Goal: Transaction & Acquisition: Obtain resource

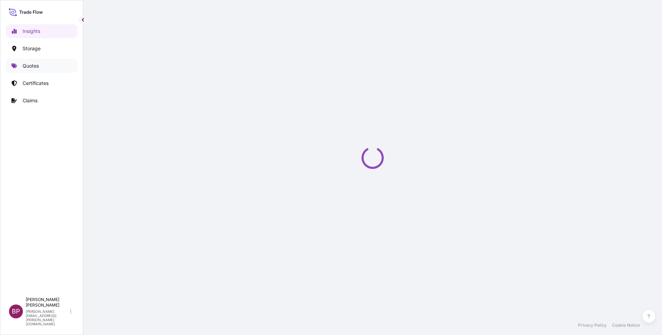
click at [26, 69] on p "Quotes" at bounding box center [31, 65] width 16 height 7
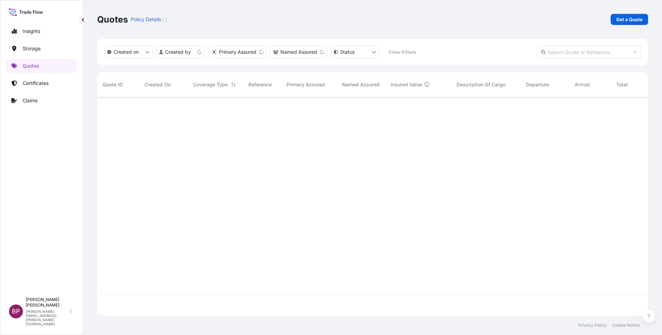
scroll to position [214, 543]
click at [638, 21] on p "Get a Quote" at bounding box center [629, 19] width 26 height 7
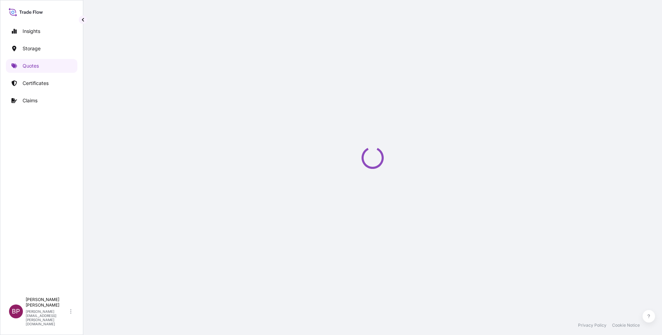
select select "Water"
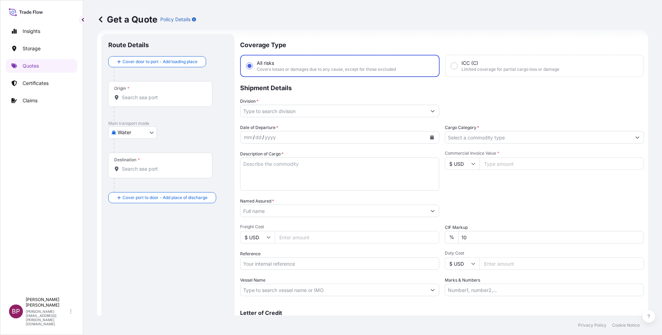
scroll to position [11, 0]
click at [302, 265] on input "Reference" at bounding box center [339, 261] width 199 height 12
paste input "SSLS3336"
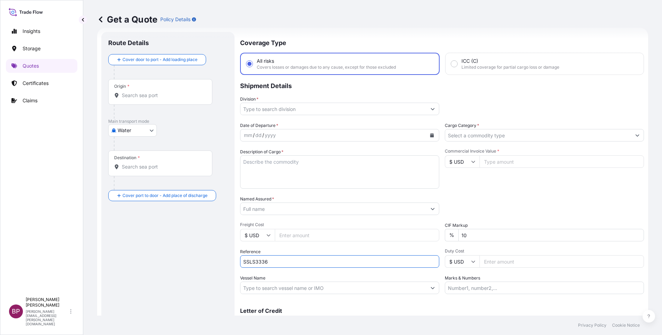
type input "SSLS3336"
click at [275, 209] on input "Named Assured *" at bounding box center [334, 209] width 186 height 12
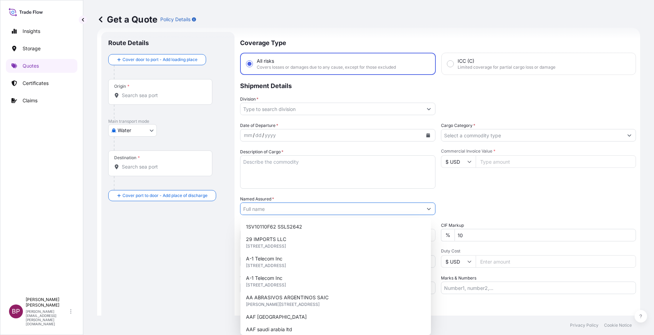
paste input "Delta Marketing W.L.L"
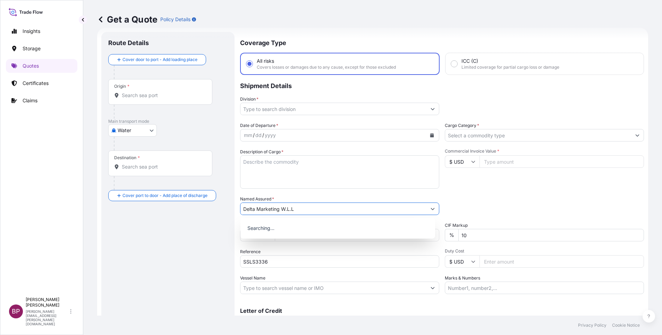
type input "Delta Marketing W.L.L"
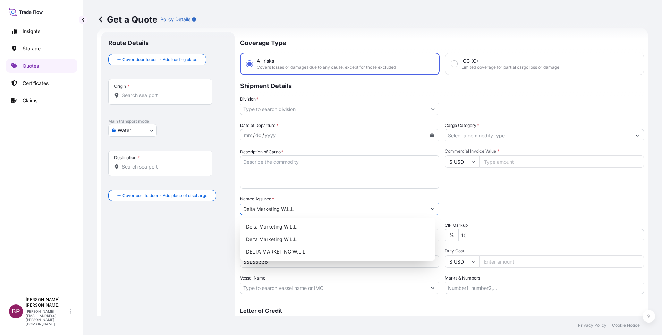
click at [302, 180] on textarea "Description of Cargo *" at bounding box center [339, 171] width 199 height 33
paste textarea "Fitness Equipment"
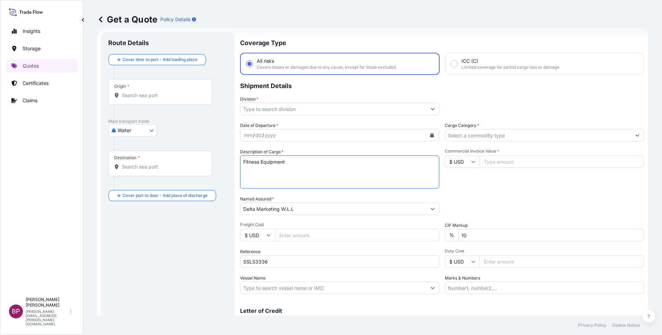
type textarea "Fitness Equipment"
click at [501, 162] on input "Commercial Invoice Value *" at bounding box center [562, 161] width 165 height 12
paste input "242863.25"
type input "242863.25"
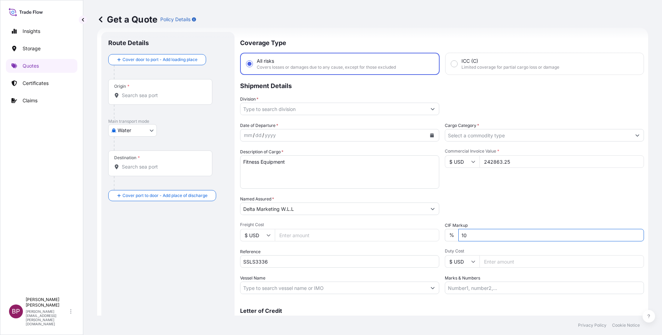
drag, startPoint x: 470, startPoint y: 236, endPoint x: 356, endPoint y: 233, distance: 114.2
click at [423, 236] on div "Date of Departure * mm / dd / yyyy Cargo Category * Description of Cargo * Fitn…" at bounding box center [442, 208] width 404 height 172
type input "0"
click at [578, 139] on input "Cargo Category *" at bounding box center [538, 135] width 186 height 12
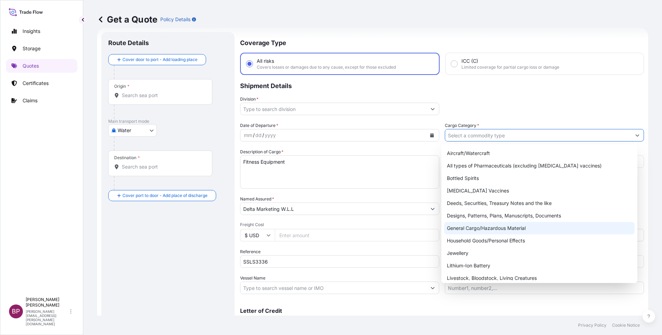
click at [493, 227] on div "General Cargo/Hazardous Material" at bounding box center [539, 228] width 191 height 12
type input "General Cargo/Hazardous Material"
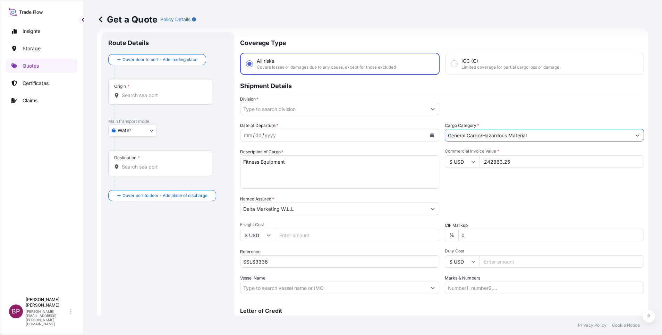
click at [431, 107] on icon "Show suggestions" at bounding box center [433, 109] width 4 height 4
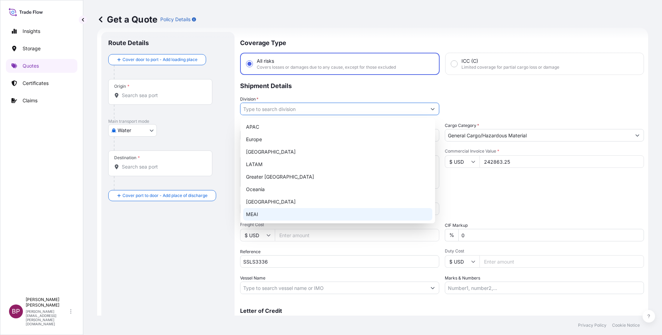
click at [294, 212] on div "MEAI" at bounding box center [337, 214] width 189 height 12
type input "MEAI"
click at [286, 215] on div "MEAI" at bounding box center [337, 214] width 189 height 12
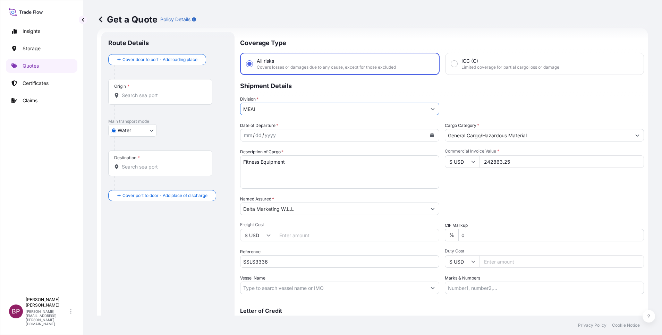
click at [430, 136] on icon "Calendar" at bounding box center [432, 135] width 4 height 4
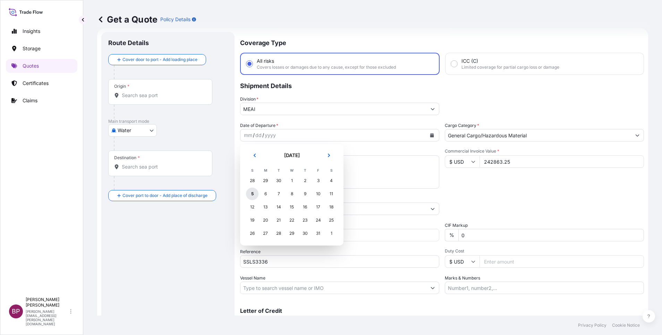
click at [253, 195] on div "5" at bounding box center [252, 194] width 12 height 12
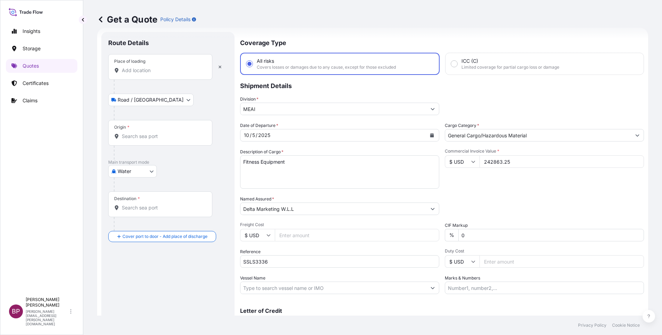
click at [138, 69] on input "Place of loading" at bounding box center [163, 70] width 82 height 7
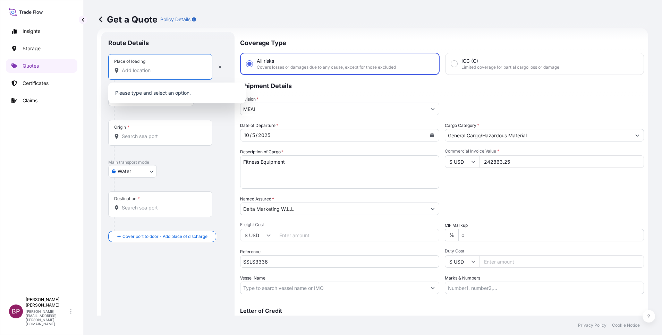
paste input "Koper"
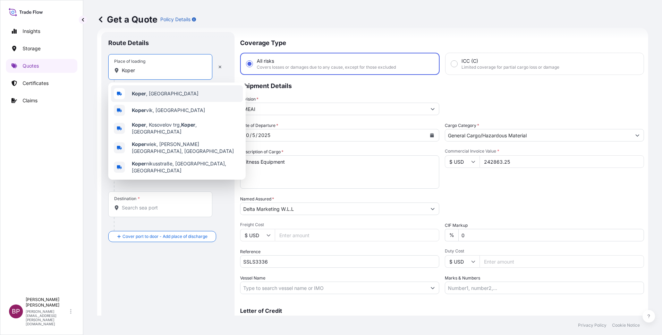
click at [177, 96] on div "Koper , Slovenia" at bounding box center [177, 93] width 132 height 17
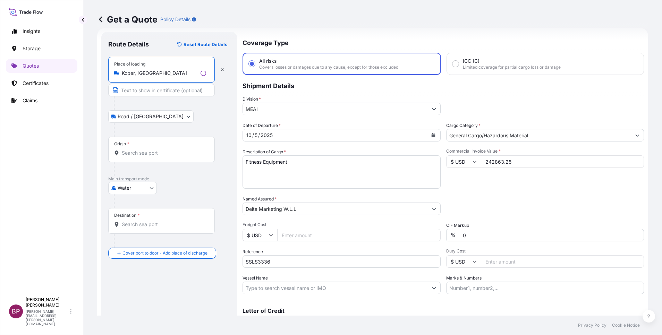
type input "Koper, Slovenia"
click at [153, 158] on div "Origin *" at bounding box center [161, 150] width 107 height 26
click at [153, 157] on input "Origin *" at bounding box center [164, 153] width 84 height 7
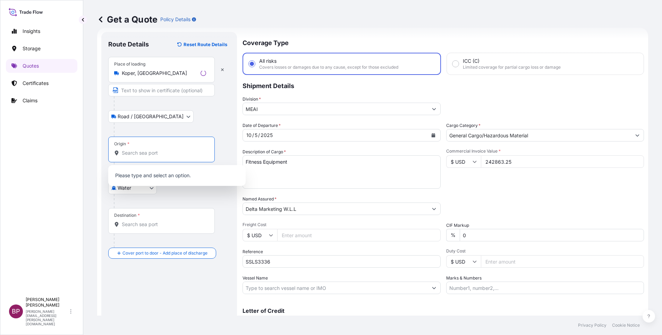
paste input "Koper"
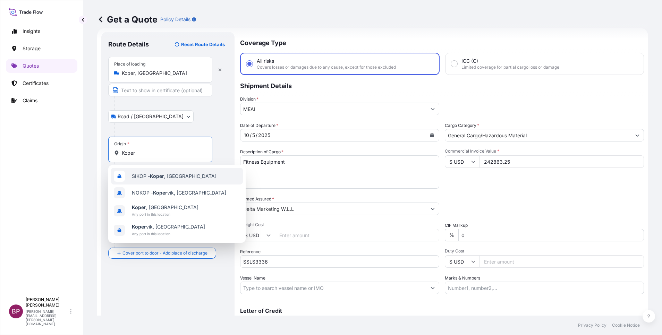
click at [184, 177] on span "SIKOP - Koper , Slovenia" at bounding box center [174, 176] width 85 height 7
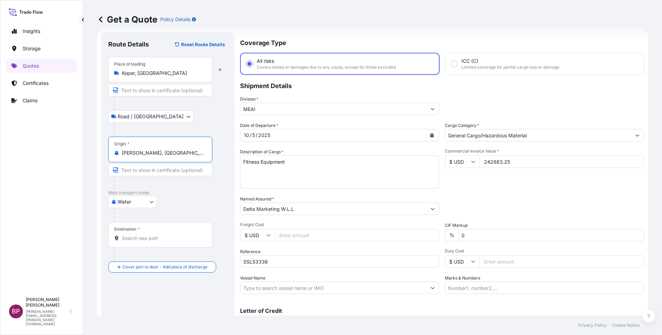
type input "SIKOP - Koper, Slovenia"
click at [168, 239] on input "Destination *" at bounding box center [163, 238] width 82 height 7
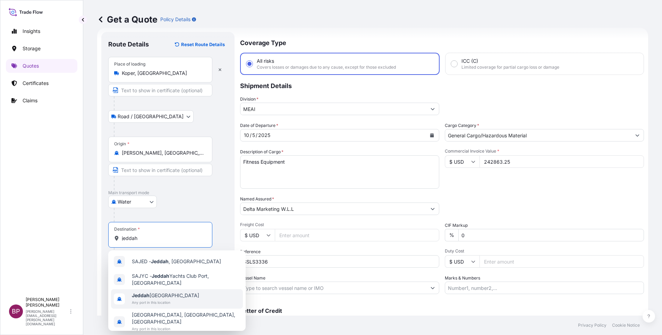
click at [179, 303] on span "Any port in this location" at bounding box center [165, 302] width 67 height 7
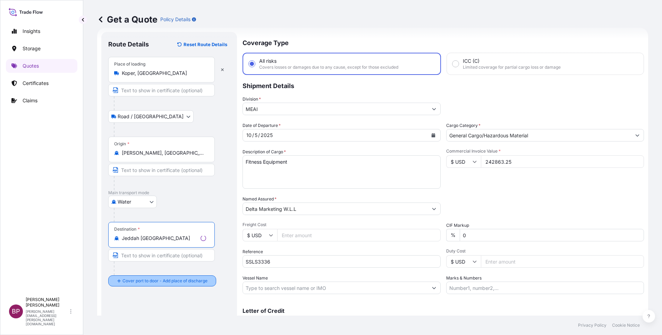
type input "Jeddah Saudi Arabia"
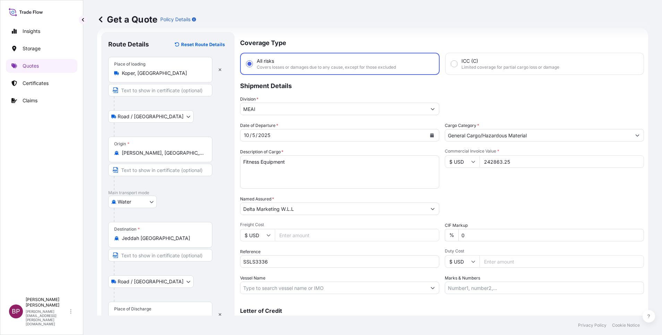
scroll to position [45, 0]
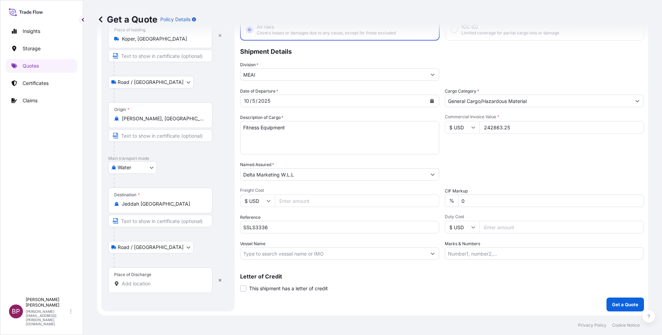
click at [166, 283] on input "Place of Discharge" at bounding box center [163, 283] width 82 height 7
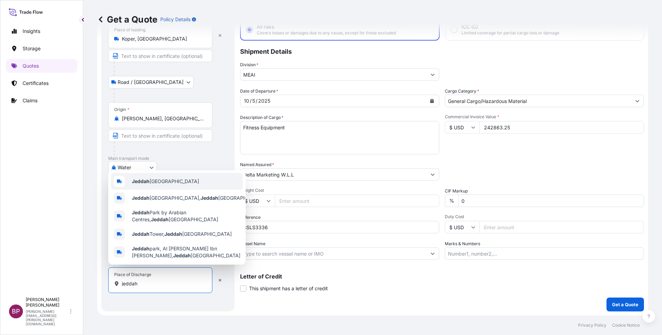
click at [174, 180] on span "Jeddah Saudi Arabia" at bounding box center [165, 181] width 67 height 7
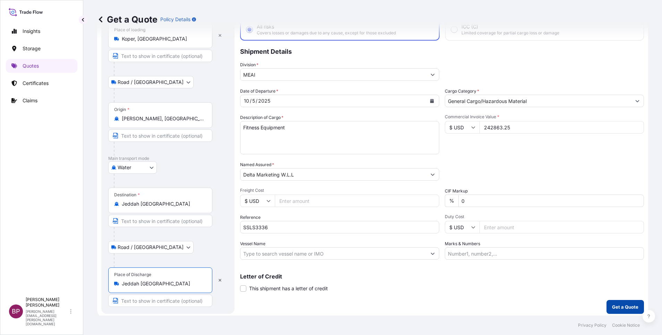
type input "Jeddah Saudi Arabia"
click at [624, 307] on p "Get a Quote" at bounding box center [625, 307] width 26 height 7
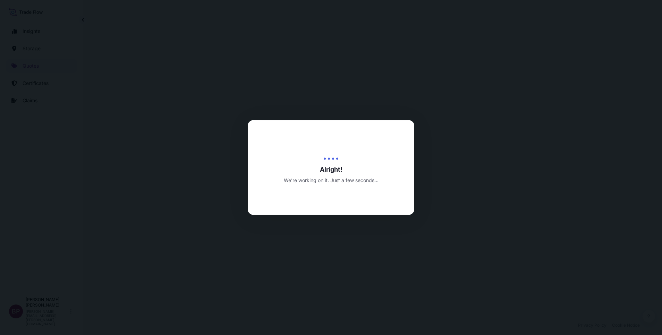
select select "Road / Inland"
select select "Water"
select select "Road / Inland"
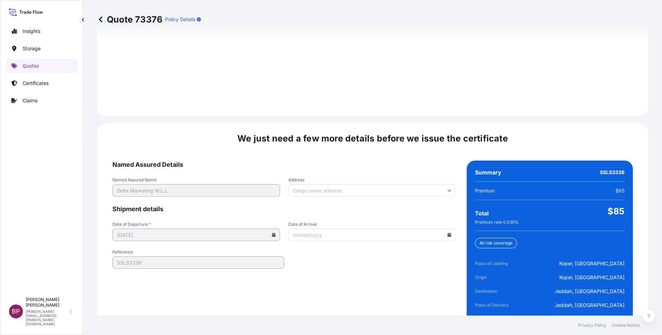
scroll to position [1029, 0]
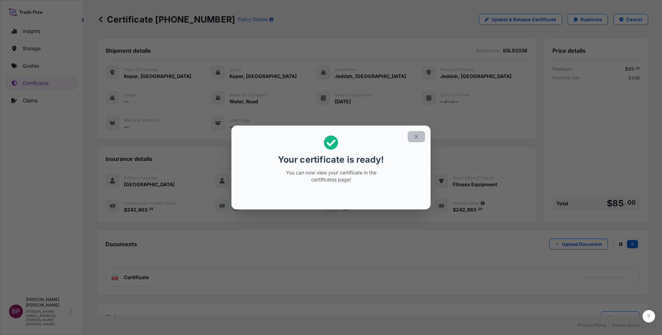
click at [417, 139] on icon "button" at bounding box center [416, 137] width 6 height 6
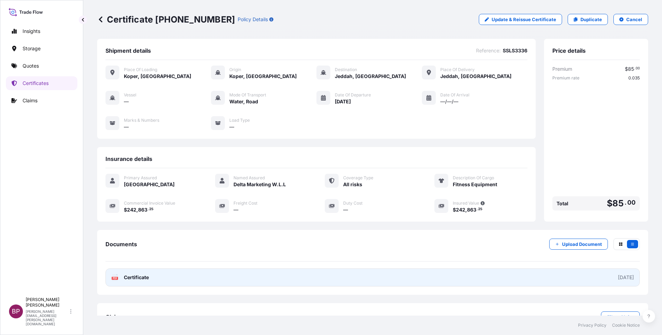
click at [138, 280] on span "Certificate" at bounding box center [136, 277] width 25 height 7
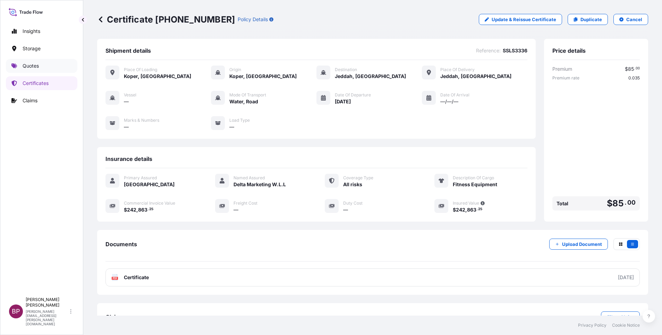
click at [30, 68] on p "Quotes" at bounding box center [31, 65] width 16 height 7
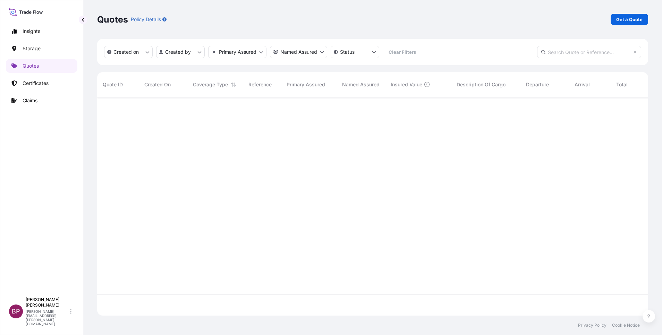
scroll to position [214, 543]
click at [627, 14] on link "Get a Quote" at bounding box center [629, 19] width 37 height 11
select select "Water"
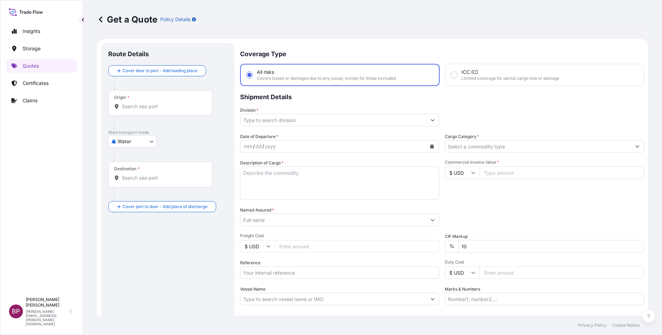
scroll to position [11, 0]
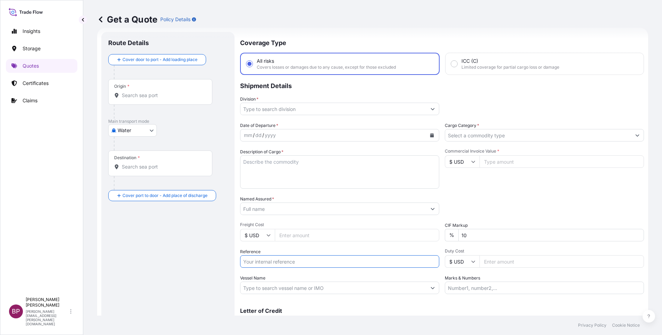
click at [311, 265] on input "Reference" at bounding box center [339, 261] width 199 height 12
paste input "SSLS3372 WB# BTS0143491"
type input "SSLS3372 WB# BTS0143491"
click at [357, 171] on textarea "Description of Cargo *" at bounding box center [339, 171] width 199 height 33
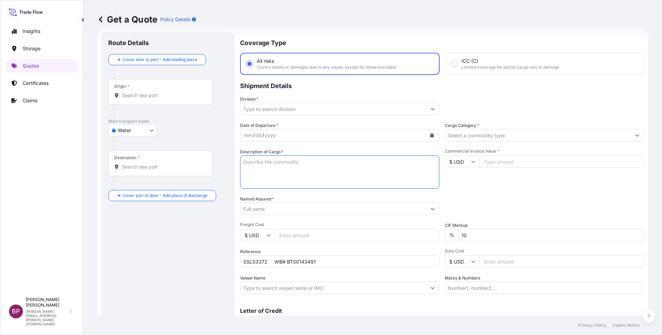
paste textarea "ALAA INT'L TRADING SERVICES CO"
drag, startPoint x: 334, startPoint y: 166, endPoint x: 193, endPoint y: 180, distance: 141.2
click at [193, 180] on form "Route Details Cover door to port - Add loading place Place of loading Road / In…" at bounding box center [372, 189] width 551 height 322
paste textarea "TAIL GATES"
type textarea "TAIL GATES"
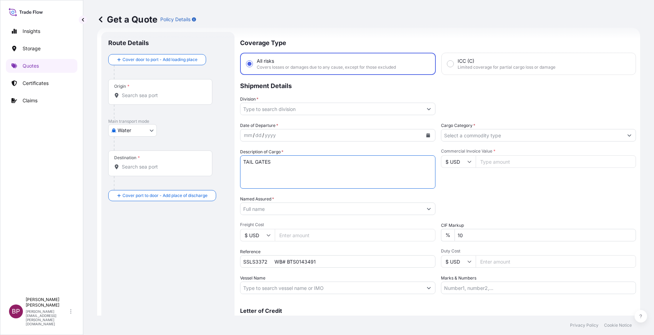
click at [277, 208] on input "Named Assured *" at bounding box center [332, 209] width 182 height 12
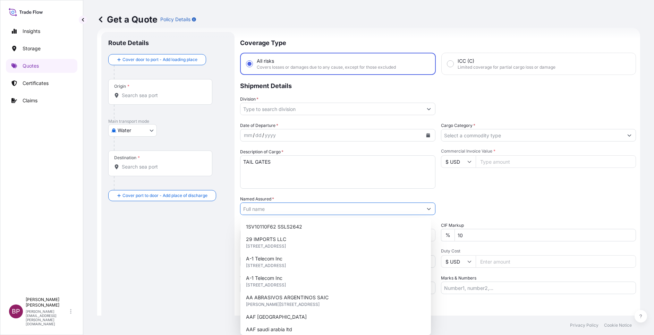
paste input "ALAA INT'L TRADING SERVICES CO"
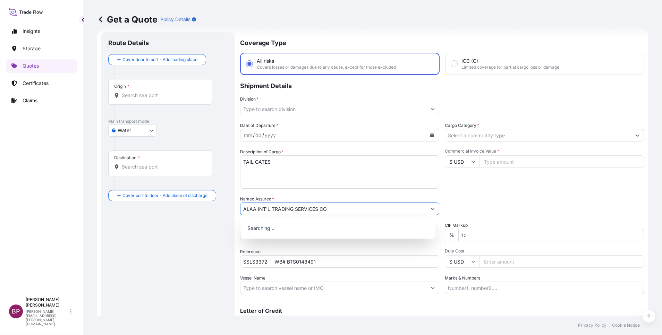
type input "ALAA INT'L TRADING SERVICES CO"
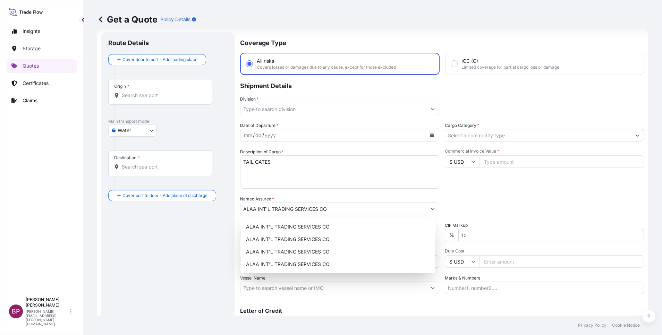
drag, startPoint x: 462, startPoint y: 165, endPoint x: 465, endPoint y: 169, distance: 4.9
click at [466, 169] on div "Commercial Invoice Value * $ USD" at bounding box center [544, 169] width 199 height 40
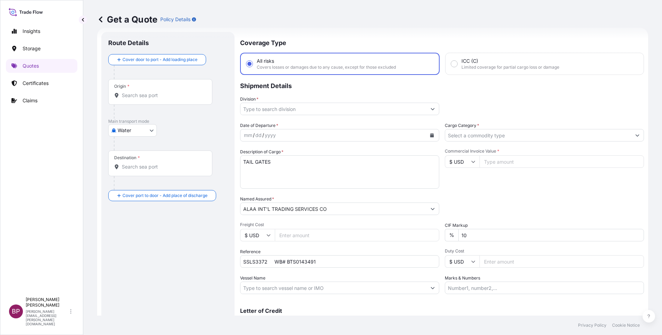
click at [463, 165] on input "$ USD" at bounding box center [462, 161] width 35 height 12
click at [456, 183] on div "€ EUR" at bounding box center [458, 180] width 29 height 13
type input "€ EUR"
click at [501, 163] on input "Commercial Invoice Value *" at bounding box center [562, 161] width 165 height 12
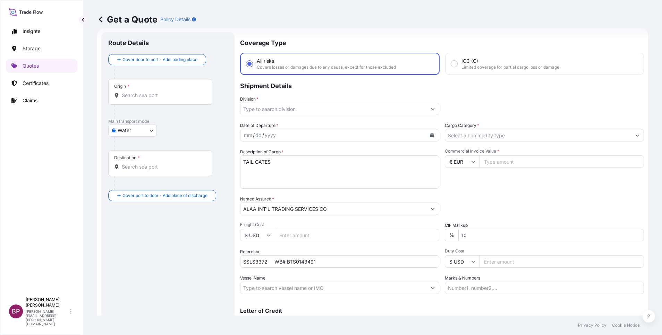
paste input "72000.00"
type input "72000.00"
drag, startPoint x: 469, startPoint y: 237, endPoint x: 407, endPoint y: 238, distance: 62.1
click at [410, 239] on div "Date of Departure * mm / dd / yyyy Cargo Category * Description of Cargo * TAIL…" at bounding box center [442, 208] width 404 height 172
type input "0"
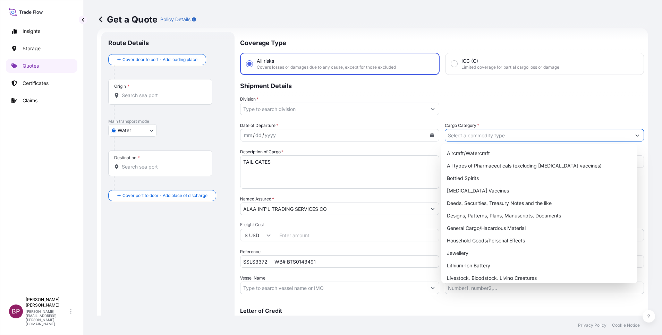
click at [520, 134] on input "Cargo Category *" at bounding box center [538, 135] width 186 height 12
click at [504, 231] on div "General Cargo/Hazardous Material" at bounding box center [539, 228] width 191 height 12
type input "General Cargo/Hazardous Material"
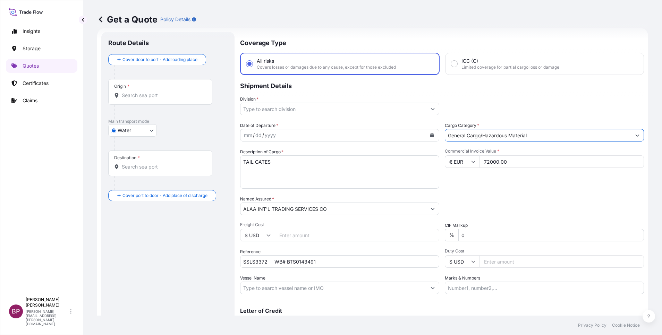
click at [431, 108] on icon "Show suggestions" at bounding box center [433, 109] width 4 height 4
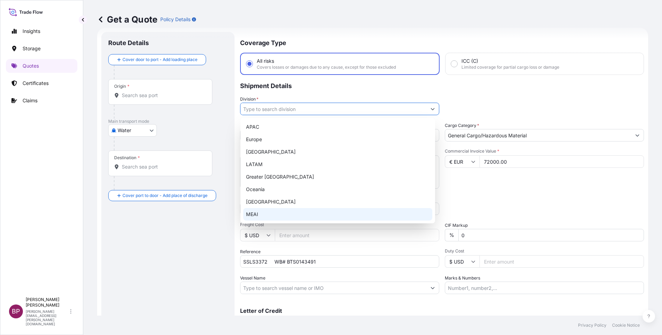
click at [276, 216] on div "MEAI" at bounding box center [337, 214] width 189 height 12
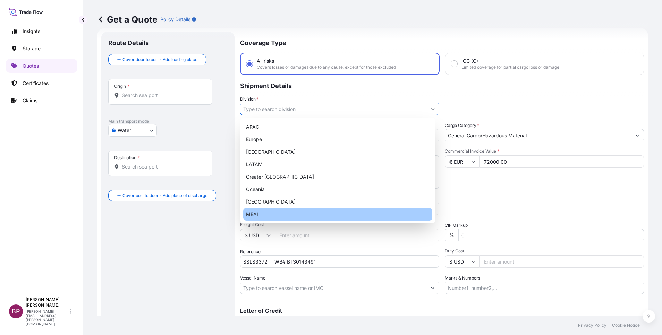
type input "MEAI"
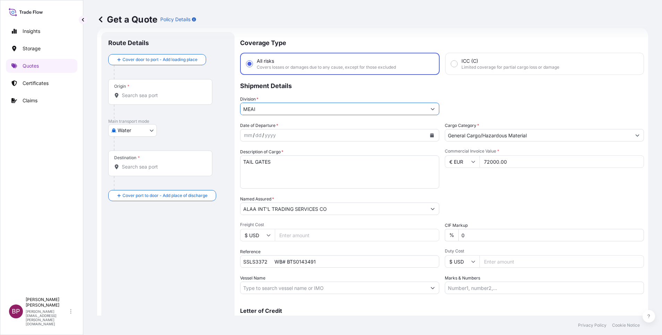
click at [430, 136] on icon "Calendar" at bounding box center [432, 135] width 4 height 4
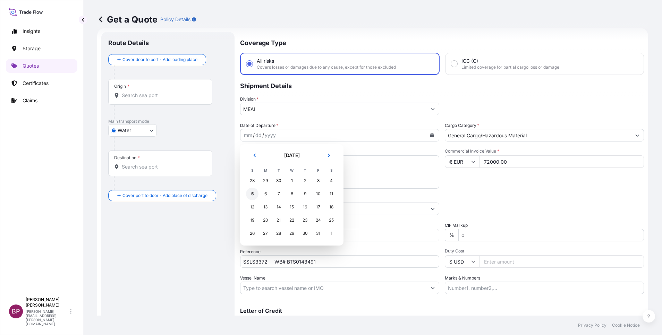
click at [252, 195] on div "5" at bounding box center [252, 194] width 12 height 12
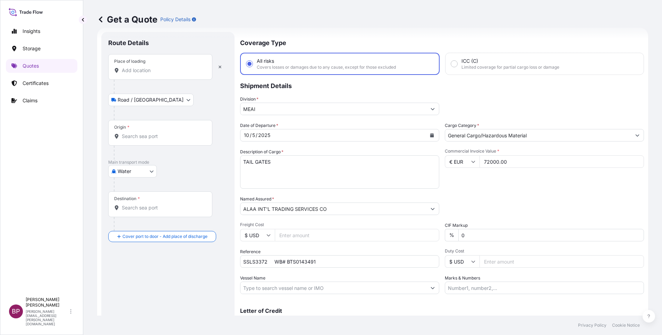
click at [160, 70] on input "Place of loading" at bounding box center [163, 70] width 82 height 7
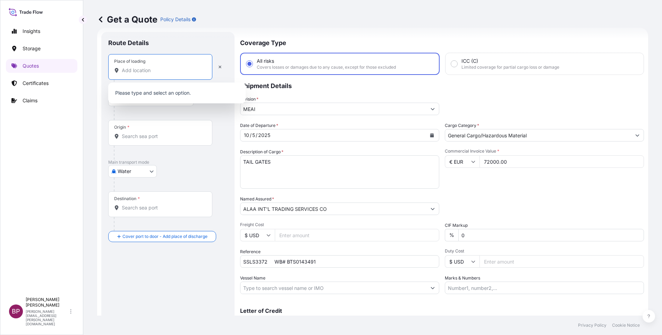
paste input "KOPER"
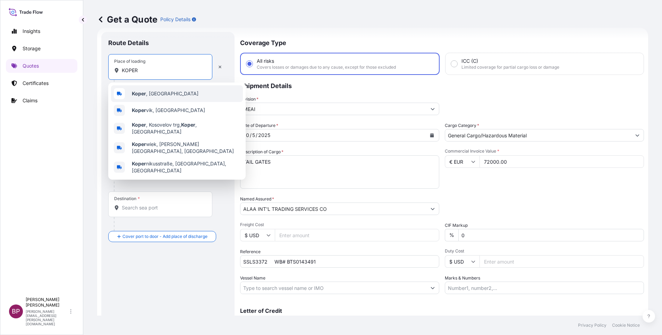
click at [163, 95] on span "Koper , Slovenia" at bounding box center [165, 93] width 67 height 7
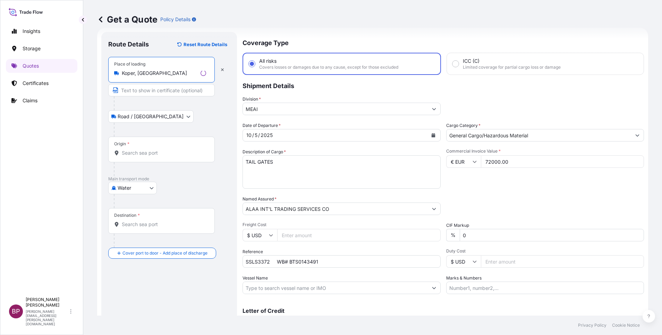
type input "Koper, Slovenia"
click at [154, 149] on div "Origin *" at bounding box center [161, 150] width 107 height 26
click at [154, 150] on input "Origin *" at bounding box center [164, 153] width 84 height 7
paste input "KOPER"
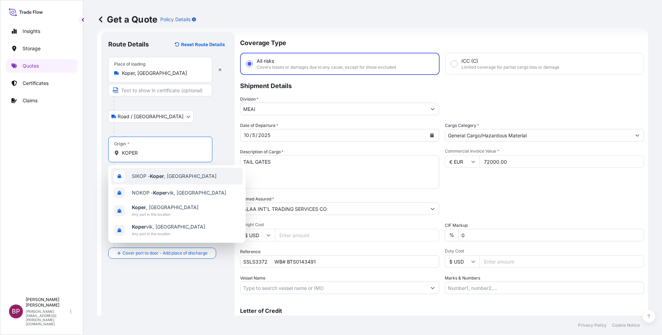
click at [172, 180] on div "SIKOP - Koper , Slovenia" at bounding box center [177, 176] width 132 height 17
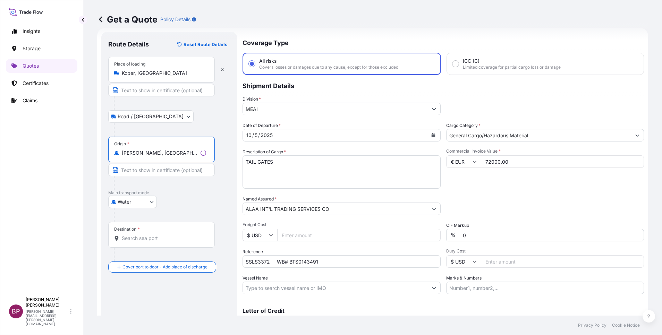
type input "SIKOP - Koper, Slovenia"
click at [164, 239] on input "Destination *" at bounding box center [164, 238] width 84 height 7
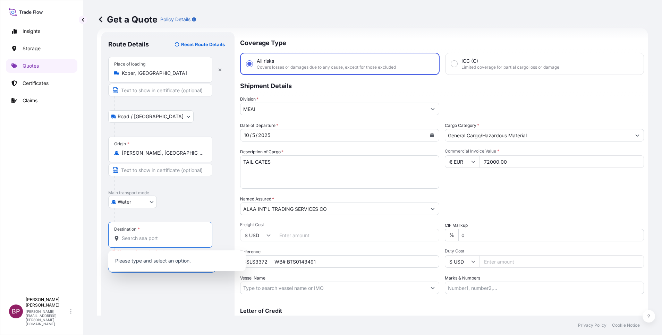
paste input "DAMMAM"
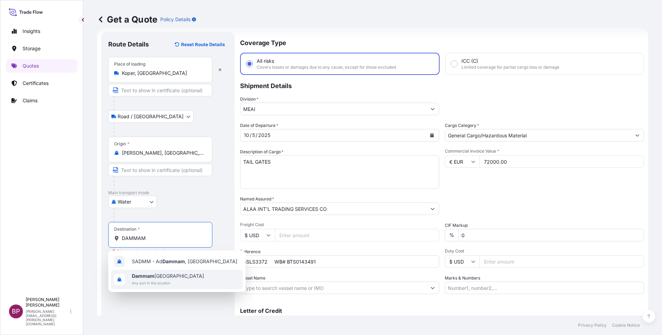
click at [165, 273] on span "Dammam Saudi Arabia" at bounding box center [168, 276] width 72 height 7
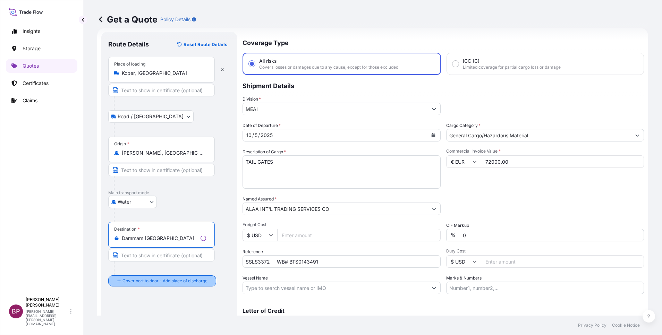
type input "Dammam Saudi Arabia"
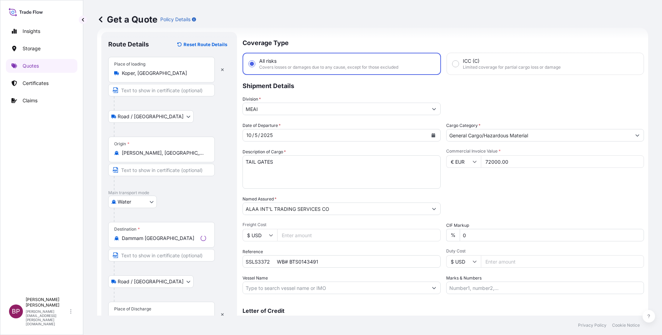
scroll to position [45, 0]
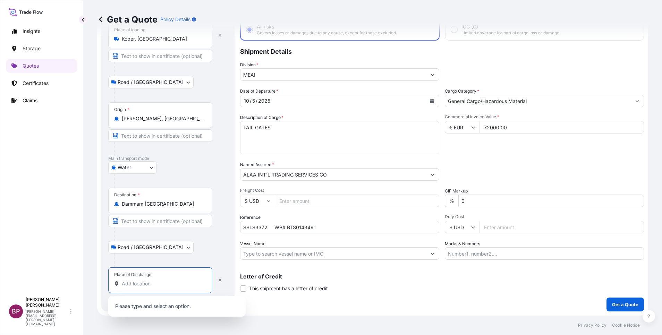
click at [161, 287] on input "Place of Discharge" at bounding box center [163, 283] width 82 height 7
paste input "DAMMAM"
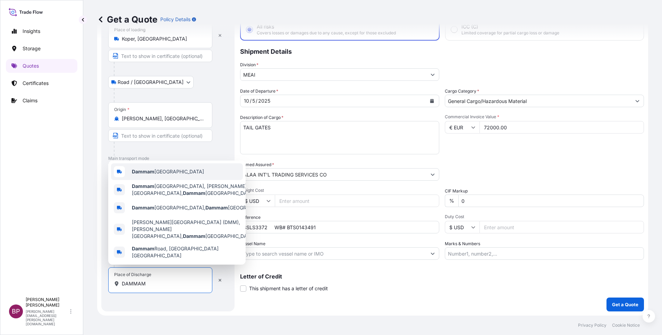
click at [169, 175] on span "Dammam Saudi Arabia" at bounding box center [168, 171] width 72 height 7
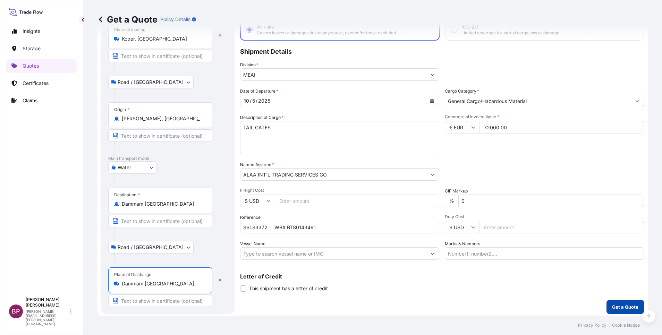
type input "Dammam Saudi Arabia"
click at [620, 305] on p "Get a Quote" at bounding box center [625, 307] width 26 height 7
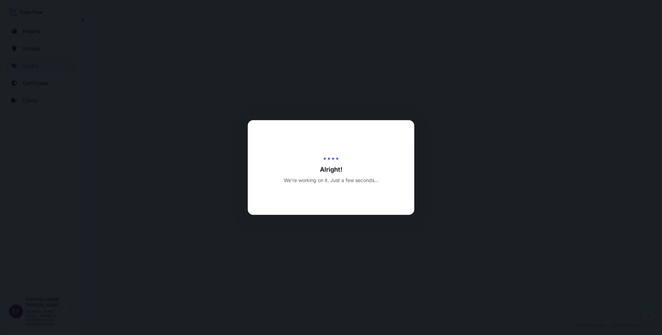
select select "Road / Inland"
select select "Water"
select select "Road / Inland"
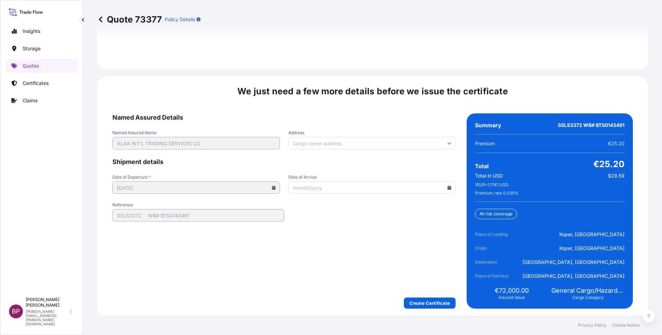
scroll to position [1065, 0]
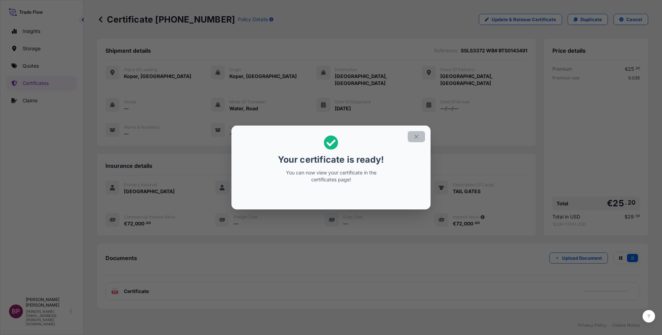
click at [418, 138] on icon "button" at bounding box center [416, 137] width 6 height 6
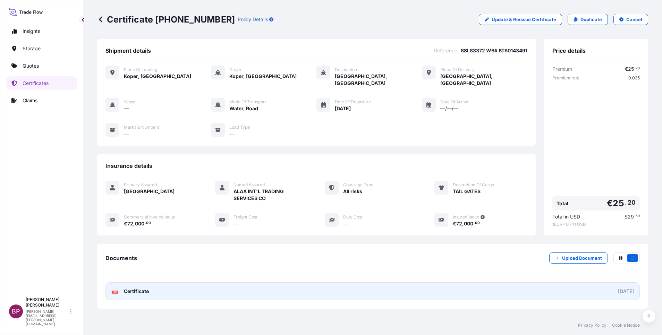
click at [137, 288] on span "Certificate" at bounding box center [136, 291] width 25 height 7
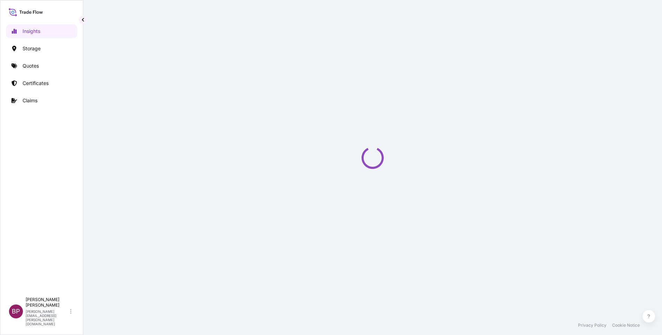
select select "2025"
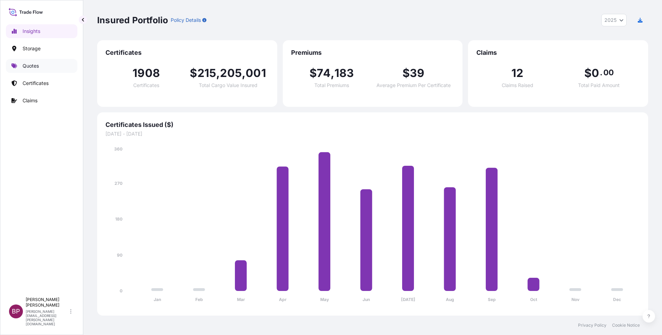
click at [31, 65] on p "Quotes" at bounding box center [31, 65] width 16 height 7
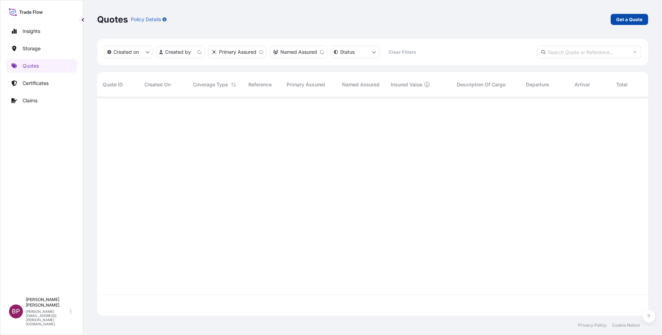
scroll to position [214, 543]
click at [628, 19] on p "Get a Quote" at bounding box center [629, 19] width 26 height 7
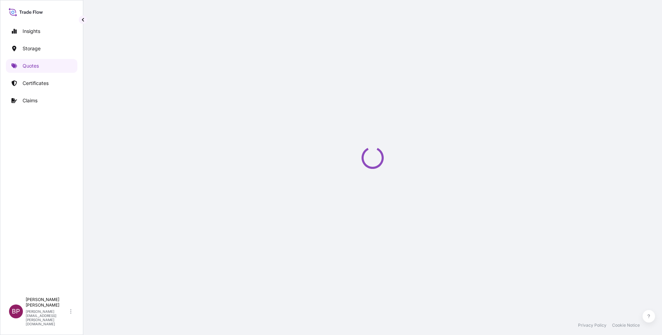
select select "Water"
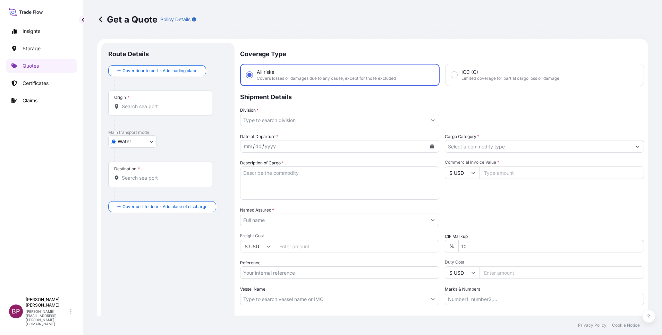
scroll to position [11, 0]
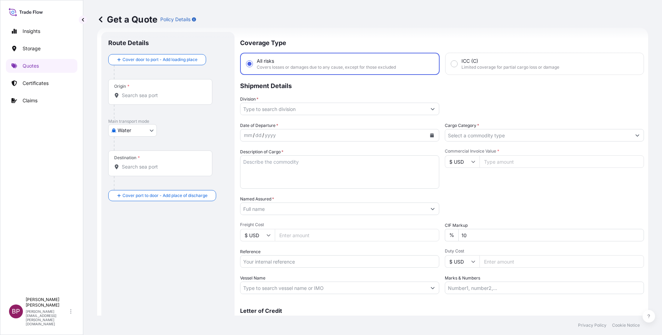
click at [531, 136] on input "Cargo Category *" at bounding box center [538, 135] width 186 height 12
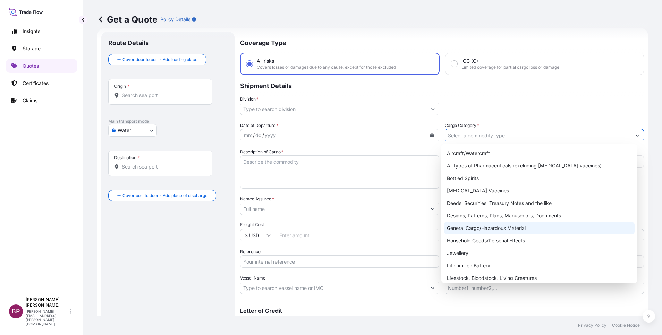
click at [487, 231] on div "General Cargo/Hazardous Material" at bounding box center [539, 228] width 191 height 12
type input "General Cargo/Hazardous Material"
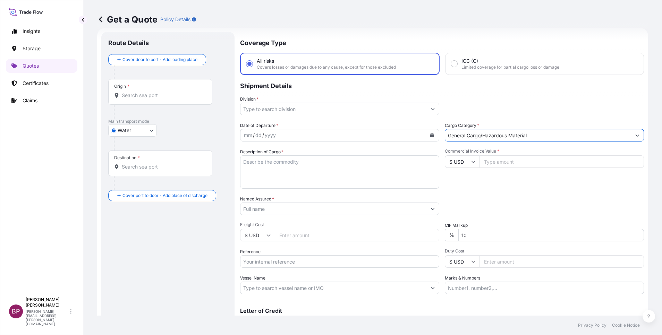
click at [431, 110] on icon "Show suggestions" at bounding box center [433, 109] width 4 height 4
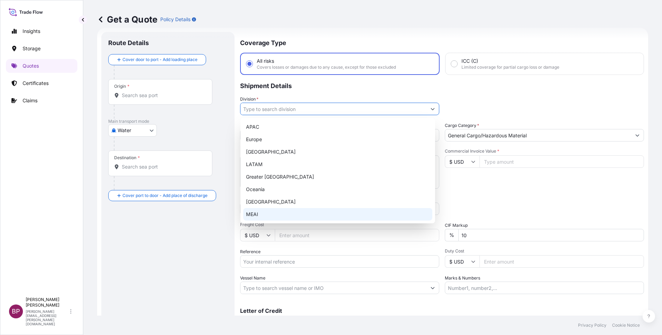
click at [281, 214] on div "MEAI" at bounding box center [337, 214] width 189 height 12
type input "MEAI"
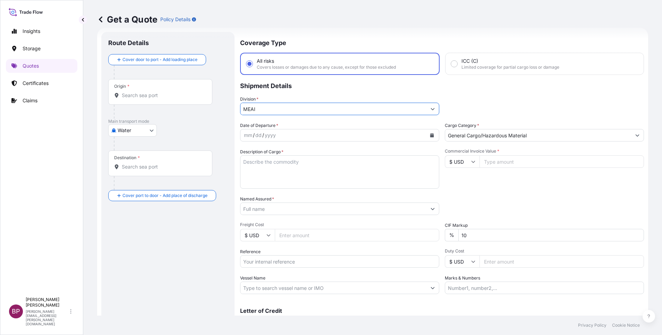
click at [281, 263] on input "Reference" at bounding box center [339, 261] width 199 height 12
paste input "DALLAH TRANE MANUFACTURING"
type input "DALLAH TRANE MANUFACTURINGz"
drag, startPoint x: 330, startPoint y: 263, endPoint x: 128, endPoint y: 258, distance: 201.7
click at [129, 259] on form "Route Details Cover door to port - Add loading place Place of loading Road / In…" at bounding box center [372, 189] width 551 height 322
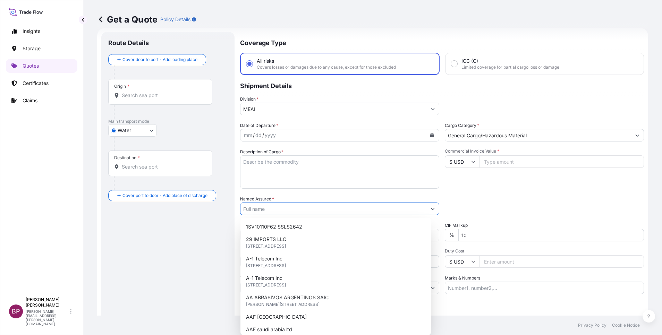
click at [266, 210] on input "Named Assured *" at bounding box center [334, 209] width 186 height 12
paste input "DALLAH TRANE MANUFACTURING"
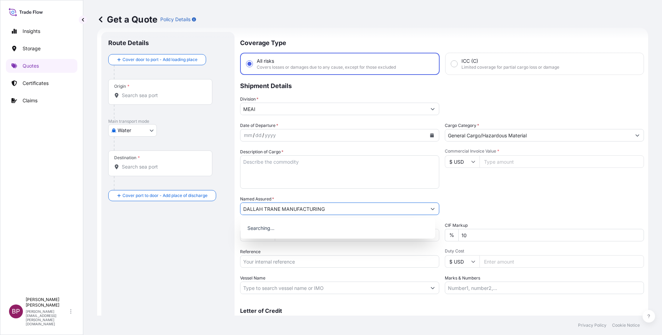
type input "DALLAH TRANE MANUFACTURING"
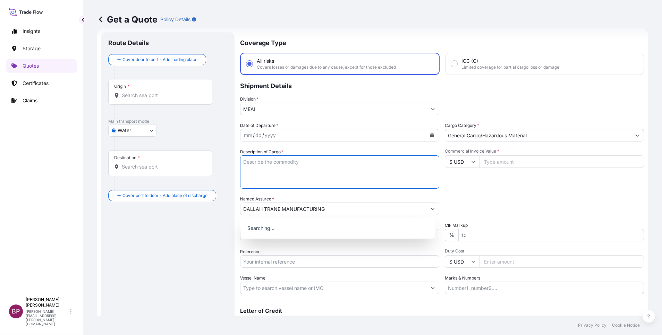
click at [319, 175] on textarea "Description of Cargo *" at bounding box center [339, 171] width 199 height 33
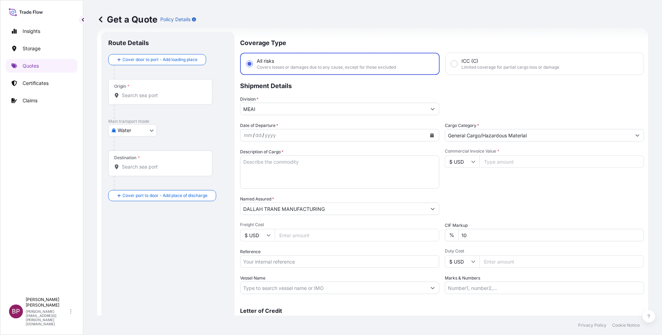
click at [489, 163] on input "Commercial Invoice Value *" at bounding box center [562, 161] width 165 height 12
paste input "28878.40"
type input "28878.40"
drag, startPoint x: 463, startPoint y: 235, endPoint x: 426, endPoint y: 232, distance: 37.9
click at [445, 235] on div "% 10" at bounding box center [544, 235] width 199 height 12
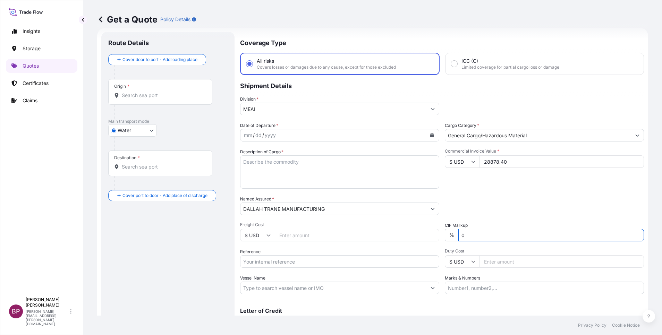
type input "0"
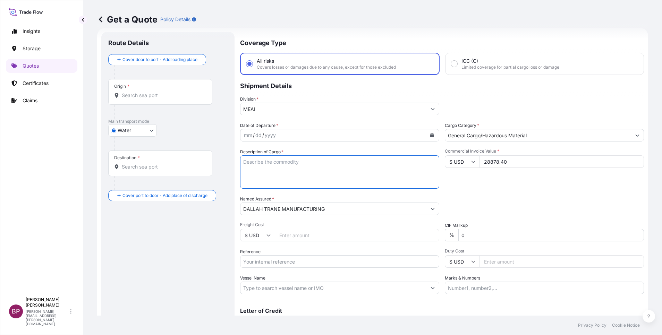
click at [305, 179] on textarea "Description of Cargo *" at bounding box center [339, 171] width 199 height 33
paste textarea "INDUSTRIAL FANS"
type textarea "INDUSTRIAL FANS"
click at [430, 137] on icon "Calendar" at bounding box center [432, 135] width 4 height 4
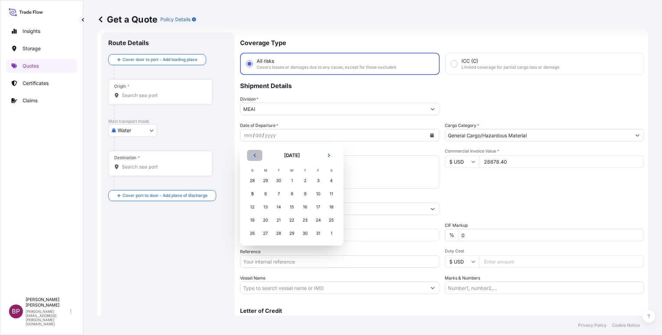
click at [256, 154] on icon "Previous" at bounding box center [255, 155] width 4 height 4
click at [278, 234] on div "30" at bounding box center [278, 233] width 12 height 12
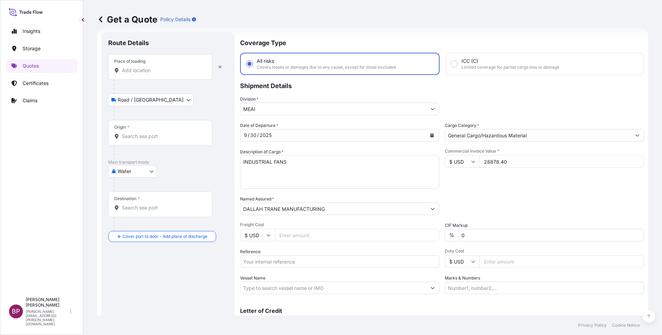
click at [146, 74] on input "Place of loading" at bounding box center [163, 70] width 82 height 7
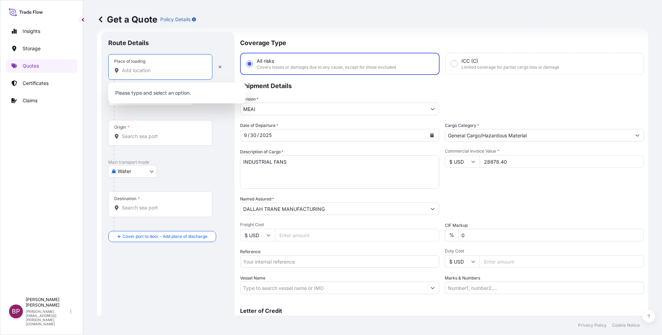
paste input "NHAVA SHIVA"
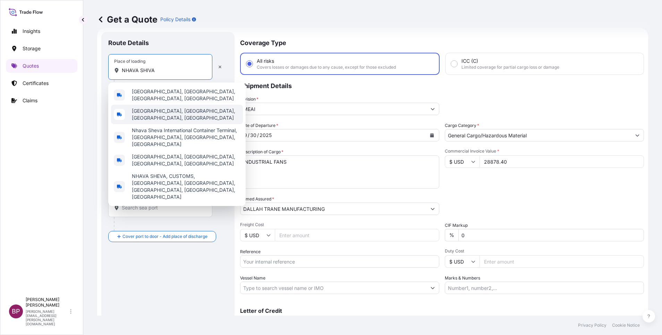
click at [195, 119] on span "Nhava sheva station, Navi Mumbai, Maharashtra, India" at bounding box center [186, 115] width 108 height 14
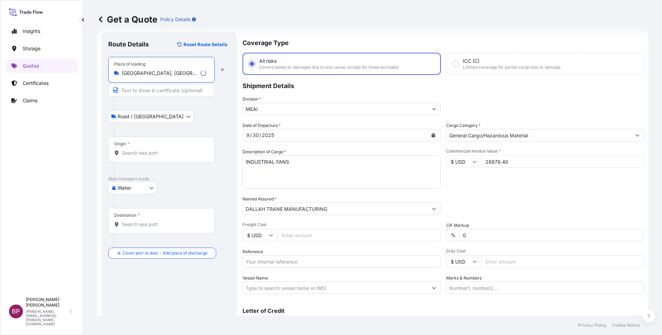
type input "Nhava sheva station, Navi Mumbai, Maharashtra, India"
click at [168, 149] on div "Origin *" at bounding box center [161, 150] width 107 height 26
click at [168, 150] on input "Origin *" at bounding box center [164, 153] width 84 height 7
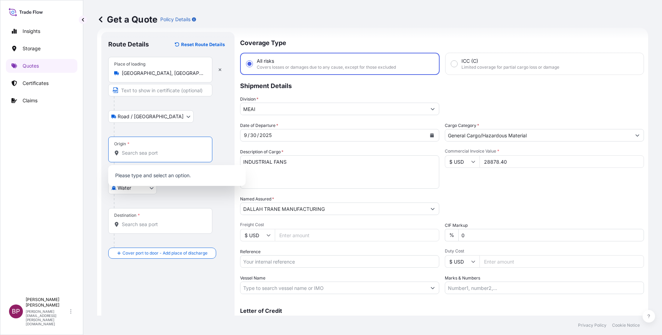
paste input "NHAVA SHIVA"
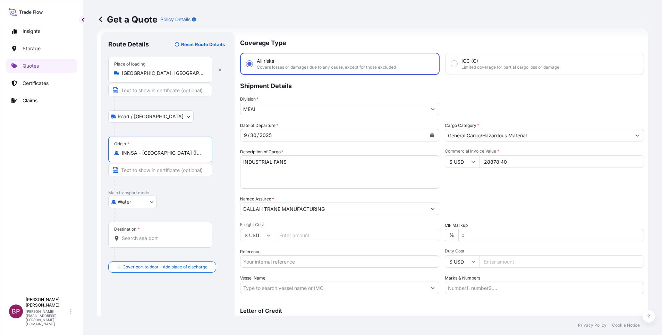
type input "INNSA - Nhava Sheva (Jawaharlal Nehru), India"
click at [192, 75] on input "Nhava sheva station, Navi Mumbai, Maharashtra, India" at bounding box center [163, 73] width 82 height 7
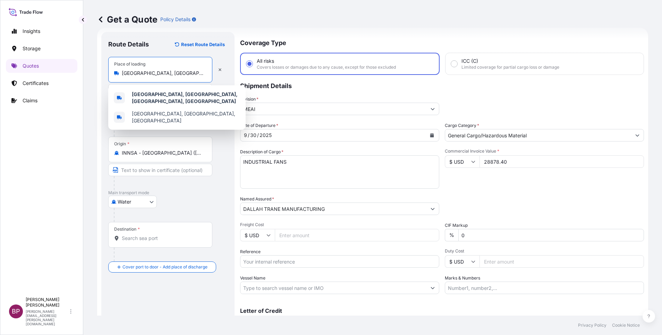
scroll to position [0, 43]
drag, startPoint x: 123, startPoint y: 72, endPoint x: 349, endPoint y: 70, distance: 226.3
click at [348, 70] on form "Route Details Reset Route Details Place of loading Nhava sheva station, Navi Mu…" at bounding box center [372, 189] width 551 height 322
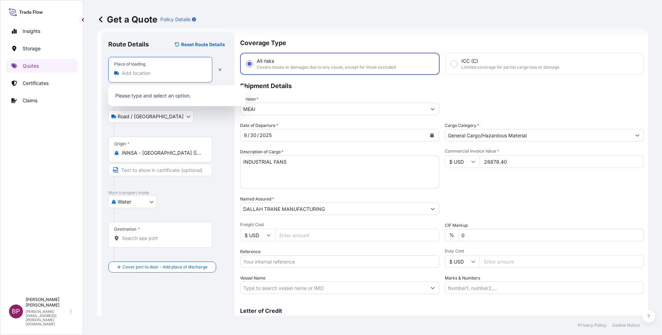
paste input "NHAVA SHIVA"
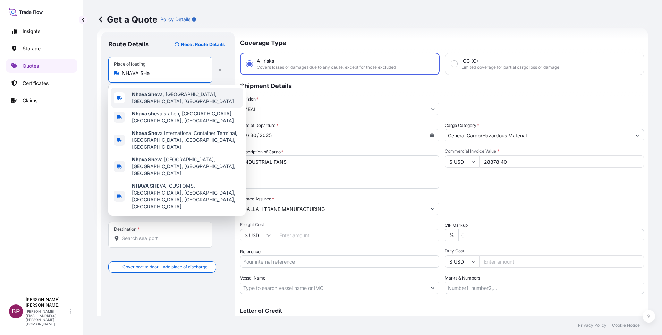
click at [203, 100] on span "Nhava She va, Navi Mumbai, Maharashtra, India" at bounding box center [186, 98] width 108 height 14
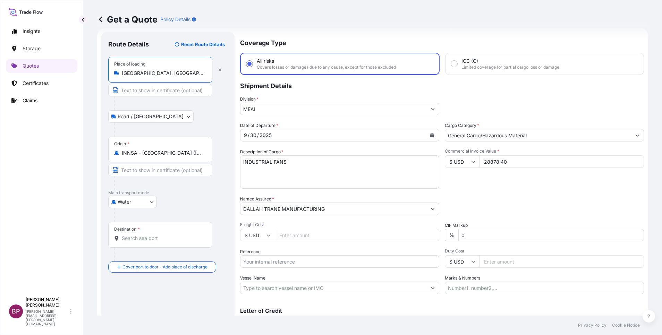
type input "Nhava Sheva, Navi Mumbai, Maharashtra, India"
click at [179, 241] on input "Destination *" at bounding box center [163, 238] width 82 height 7
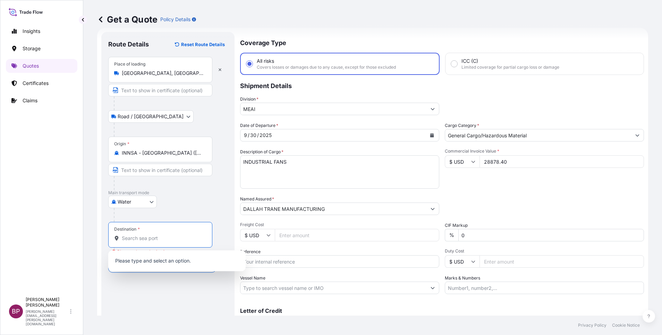
paste input "JEDDAH"
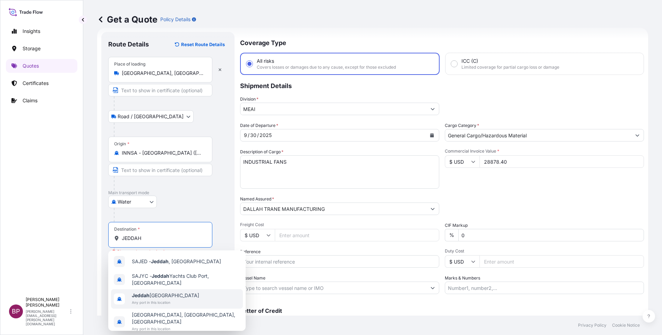
click at [153, 300] on span "Any port in this location" at bounding box center [165, 302] width 67 height 7
type input "Jeddah Saudi Arabia"
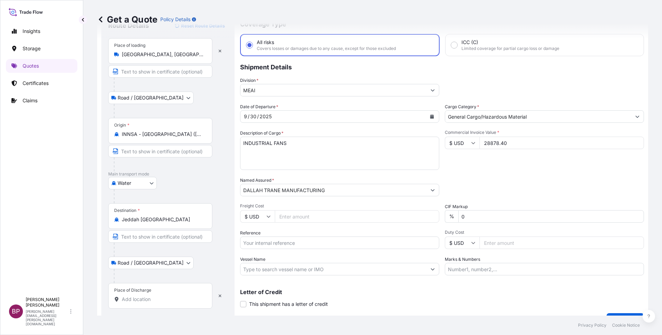
scroll to position [45, 0]
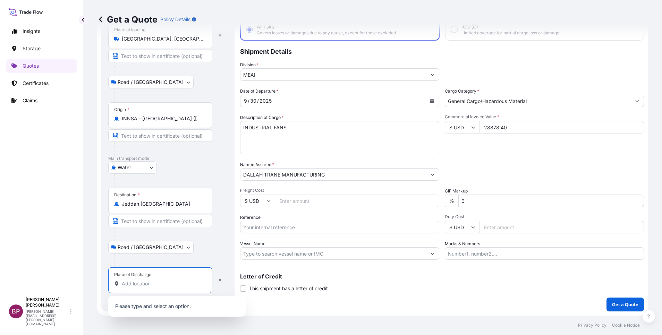
click at [160, 284] on input "Place of Discharge" at bounding box center [163, 283] width 82 height 7
paste input "JEDDAH"
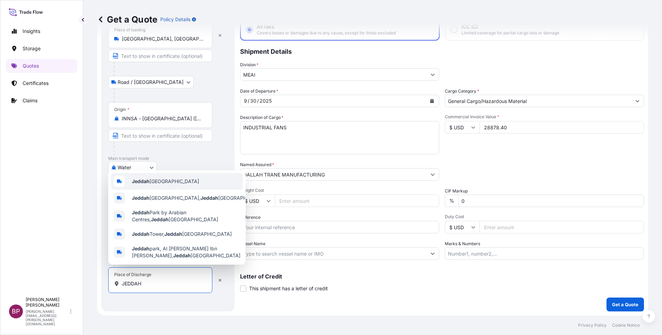
click at [174, 178] on span "Jeddah Saudi Arabia" at bounding box center [165, 181] width 67 height 7
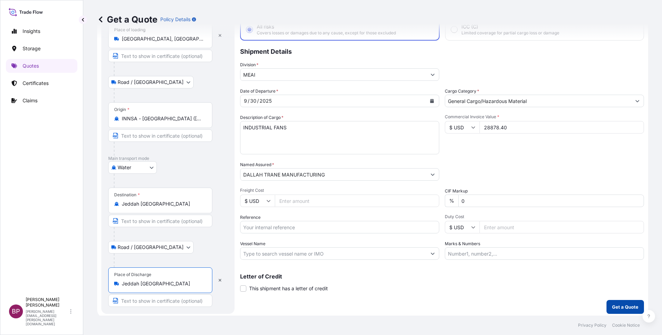
type input "Jeddah Saudi Arabia"
click at [612, 308] on p "Get a Quote" at bounding box center [625, 307] width 26 height 7
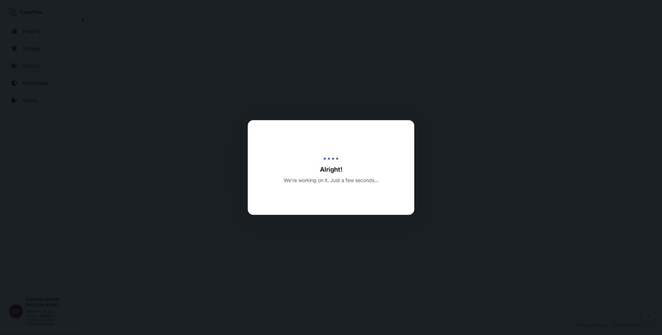
select select "Road / Inland"
select select "Water"
select select "Road / Inland"
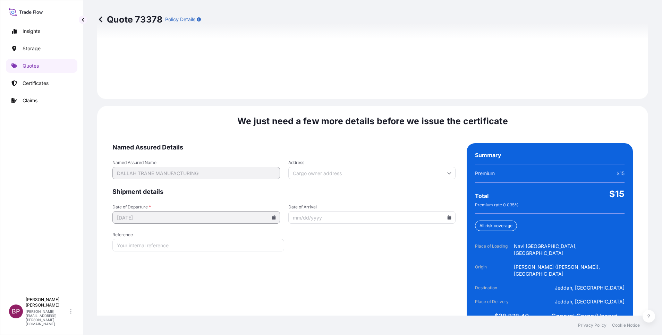
scroll to position [1029, 0]
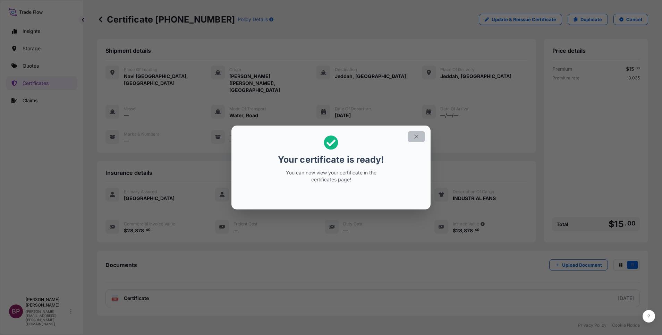
click at [417, 138] on icon "button" at bounding box center [416, 137] width 6 height 6
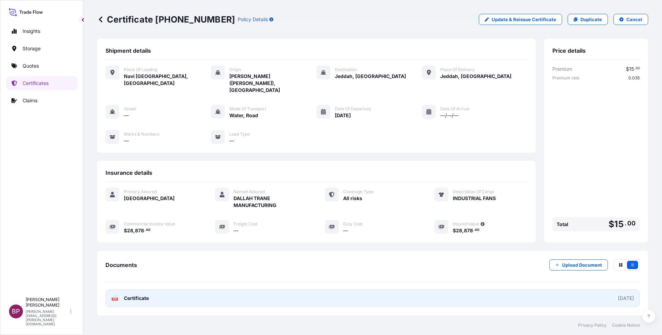
click at [138, 295] on span "Certificate" at bounding box center [136, 298] width 25 height 7
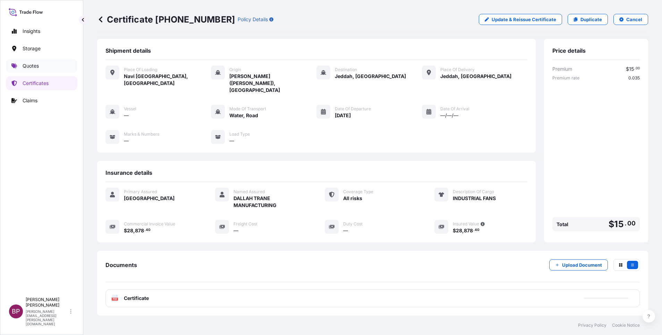
click at [36, 65] on p "Quotes" at bounding box center [31, 65] width 16 height 7
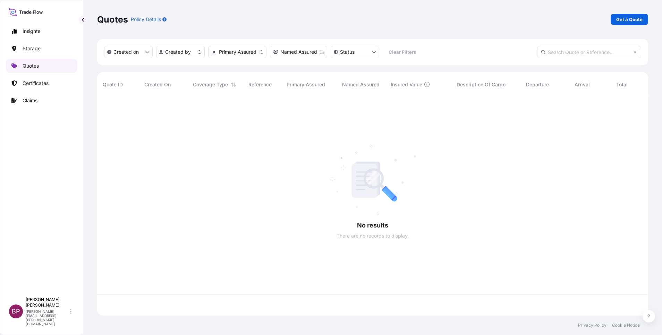
scroll to position [214, 543]
click at [629, 21] on p "Get a Quote" at bounding box center [629, 19] width 26 height 7
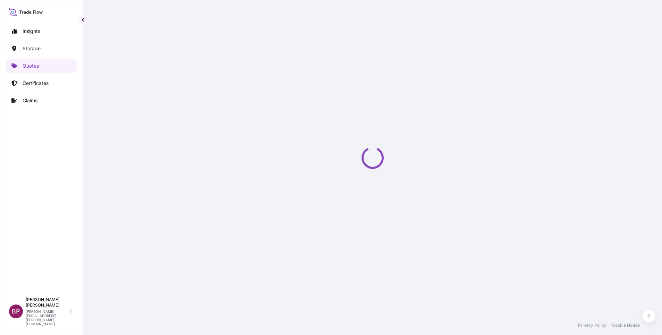
select select "Water"
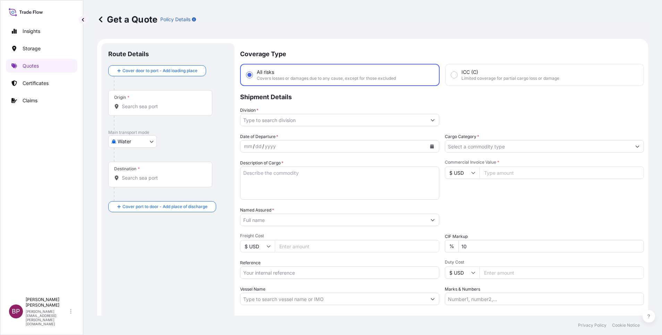
scroll to position [11, 0]
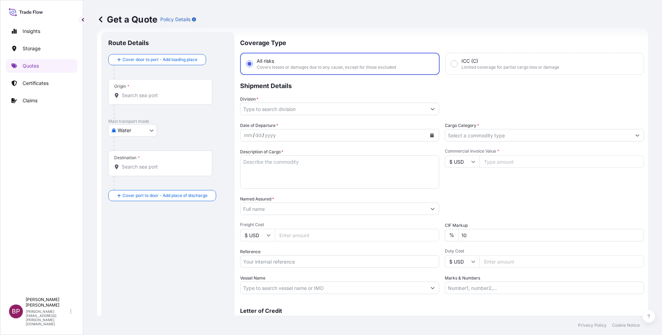
click at [271, 261] on input "Reference" at bounding box center [339, 261] width 199 height 12
paste input "SSLS3373 B/L# B2510136"
type input "SSLS3373 B/L# B2510136"
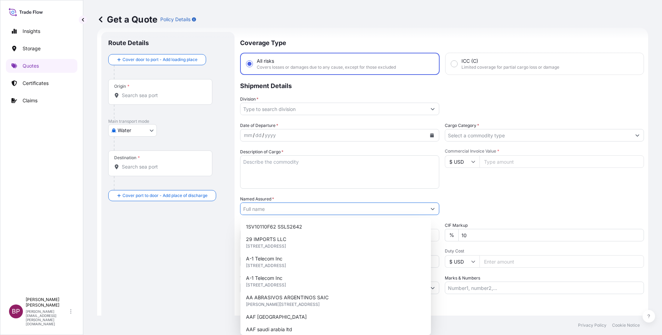
click at [287, 210] on input "Named Assured *" at bounding box center [334, 209] width 186 height 12
paste input "JAC RIJK AL RUSHAID CONTRACTING & SERVICES CO. LTD"
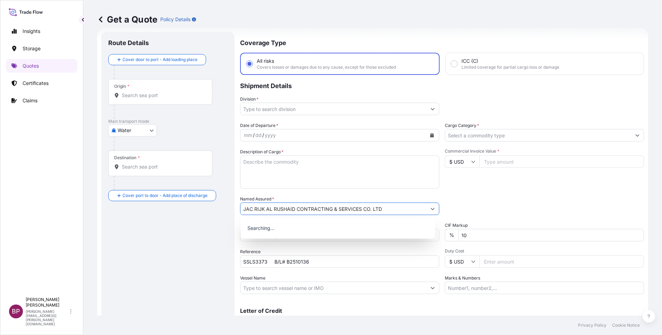
type input "JAC RIJK AL RUSHAID CONTRACTING & SERVICES CO. LTD"
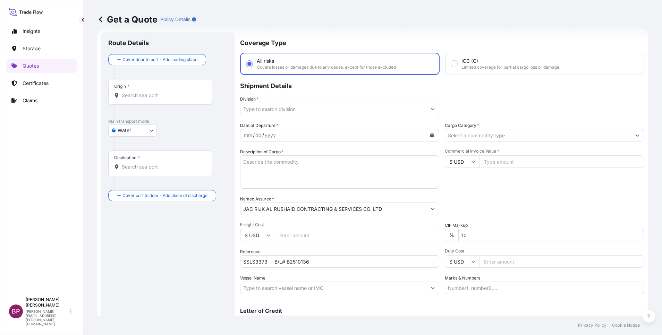
click at [461, 213] on div "Packing Category Type to search a container mode Please select a primary mode o…" at bounding box center [544, 205] width 199 height 19
click at [310, 177] on textarea "Description of Cargo *" at bounding box center [339, 171] width 199 height 33
paste textarea "STC TOOTH STARMET 500 EX"
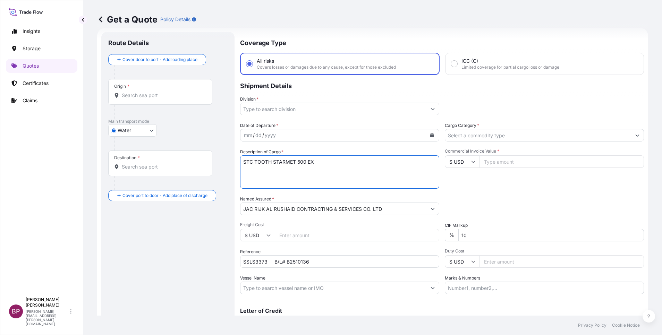
type textarea "STC TOOTH STARMET 500 EX"
drag, startPoint x: 516, startPoint y: 163, endPoint x: 493, endPoint y: 251, distance: 90.1
click at [517, 163] on input "Commercial Invoice Value *" at bounding box center [562, 161] width 165 height 12
paste input "29240.40"
type input "29240.40"
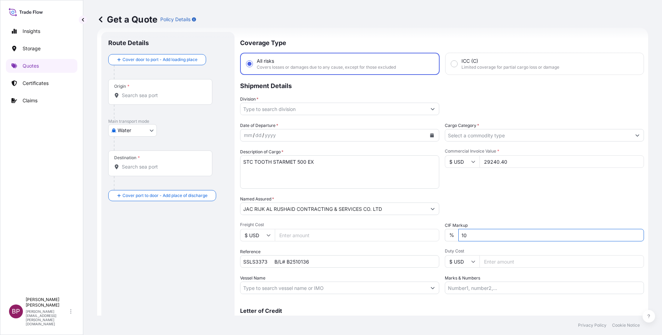
drag, startPoint x: 463, startPoint y: 237, endPoint x: 309, endPoint y: 230, distance: 153.9
click at [336, 231] on div "Date of Departure * mm / dd / yyyy Cargo Category * Description of Cargo * STC …" at bounding box center [442, 208] width 404 height 172
type input "0"
click at [430, 136] on icon "Calendar" at bounding box center [432, 135] width 4 height 4
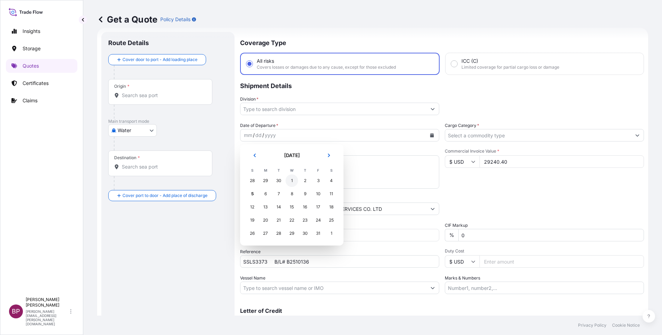
click at [292, 180] on div "1" at bounding box center [292, 181] width 12 height 12
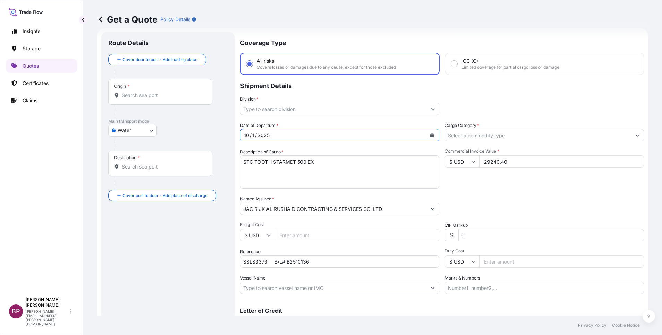
click at [461, 134] on input "Cargo Category *" at bounding box center [538, 135] width 186 height 12
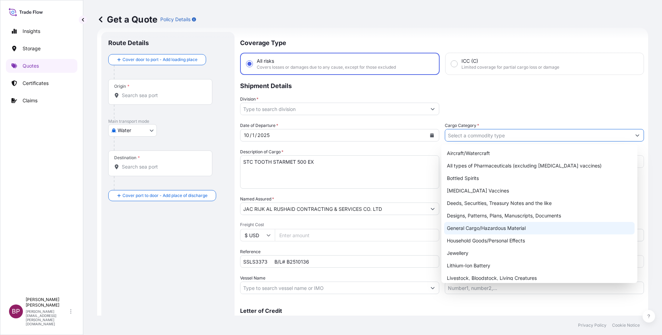
click at [475, 231] on div "General Cargo/Hazardous Material" at bounding box center [539, 228] width 191 height 12
type input "General Cargo/Hazardous Material"
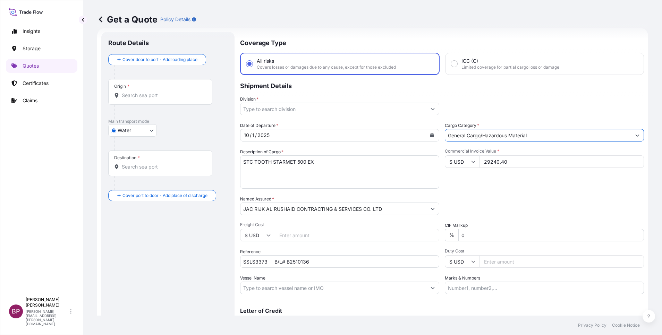
click at [431, 111] on icon "Show suggestions" at bounding box center [433, 109] width 4 height 4
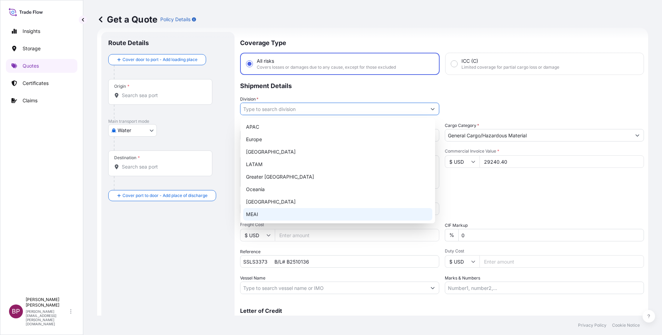
click at [271, 214] on div "MEAI" at bounding box center [337, 214] width 189 height 12
type input "MEAI"
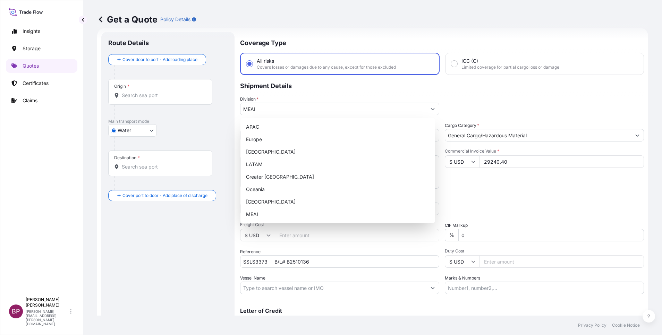
click at [481, 111] on div "Division * MEAI" at bounding box center [442, 105] width 404 height 19
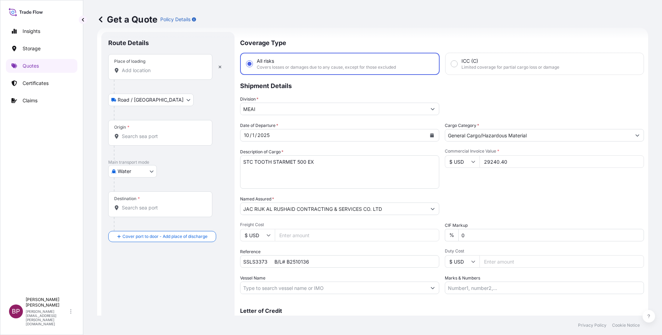
click at [167, 72] on input "Place of loading" at bounding box center [163, 70] width 82 height 7
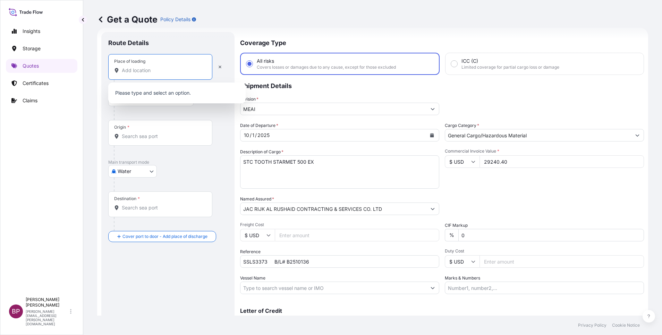
paste input "Rotterdam"
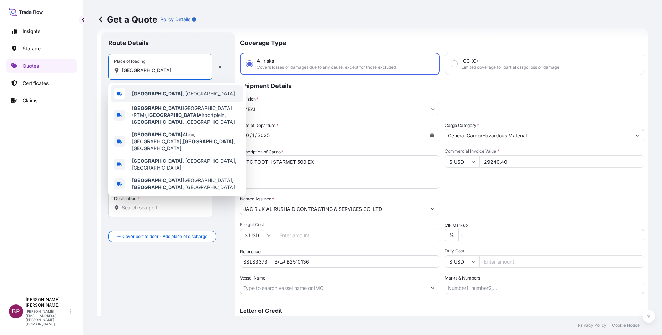
click at [166, 95] on span "Rotterdam , Netherlands" at bounding box center [183, 93] width 103 height 7
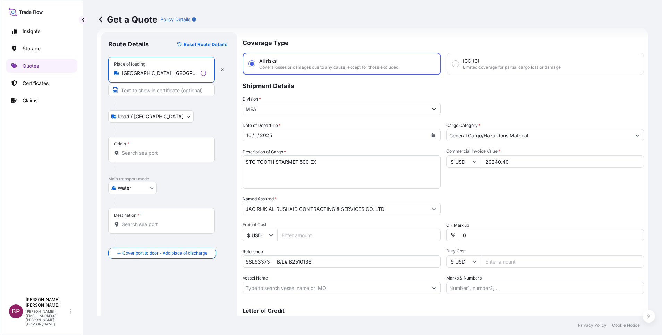
type input "Rotterdam, Netherlands"
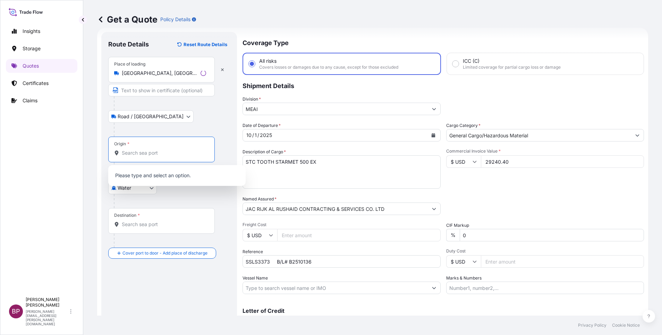
click at [143, 153] on input "Origin *" at bounding box center [164, 153] width 84 height 7
paste input "Rotterdam"
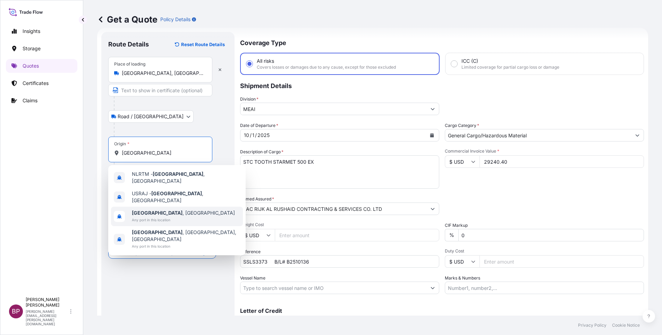
click at [179, 217] on span "Any port in this location" at bounding box center [183, 220] width 103 height 7
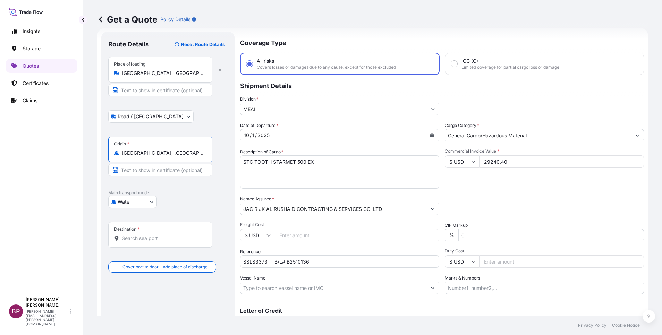
type input "Rotterdam, Netherlands"
click at [155, 241] on input "Destination *" at bounding box center [163, 238] width 82 height 7
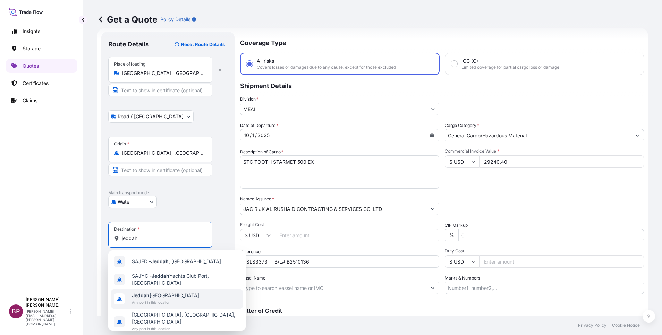
click at [162, 302] on span "Any port in this location" at bounding box center [165, 302] width 67 height 7
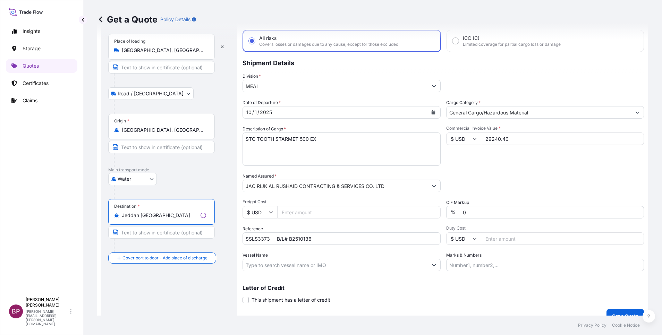
scroll to position [45, 0]
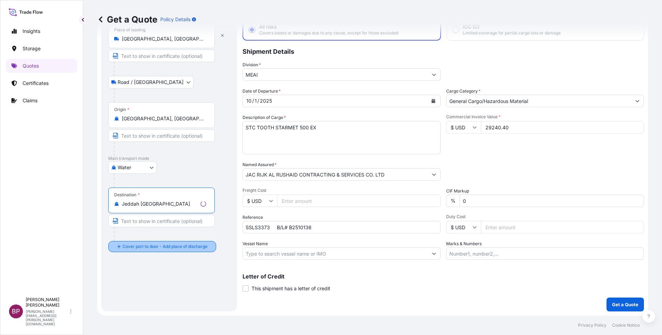
type input "Jeddah Saudi Arabia"
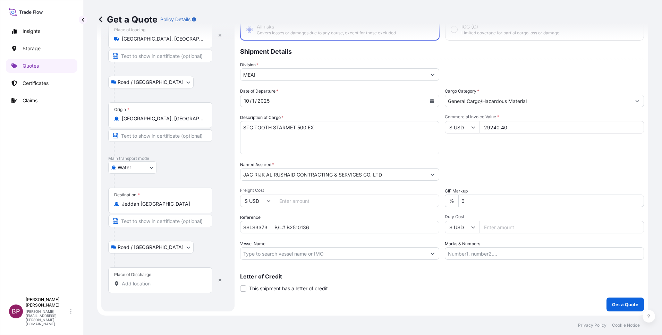
click at [152, 281] on input "Place of Discharge" at bounding box center [163, 283] width 82 height 7
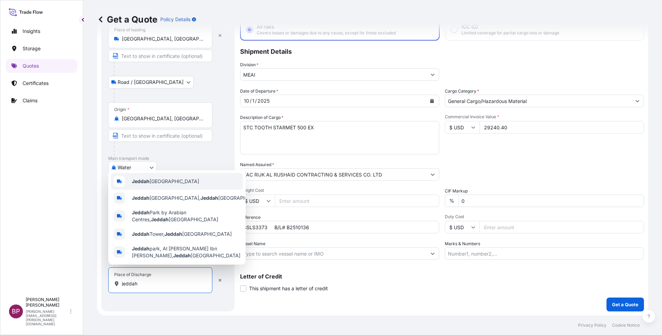
click at [170, 178] on span "Jeddah Saudi Arabia" at bounding box center [165, 181] width 67 height 7
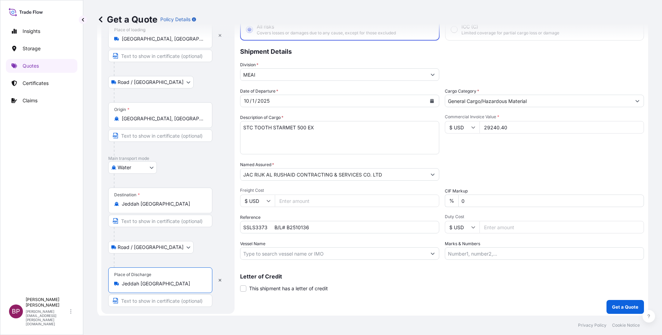
type input "Jeddah Saudi Arabia"
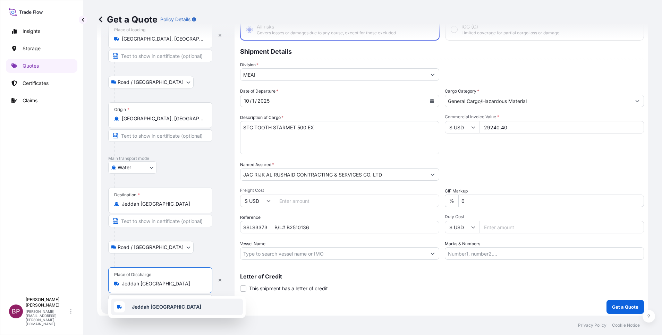
click at [169, 304] on b "Jeddah Saudi Arabia" at bounding box center [166, 307] width 69 height 6
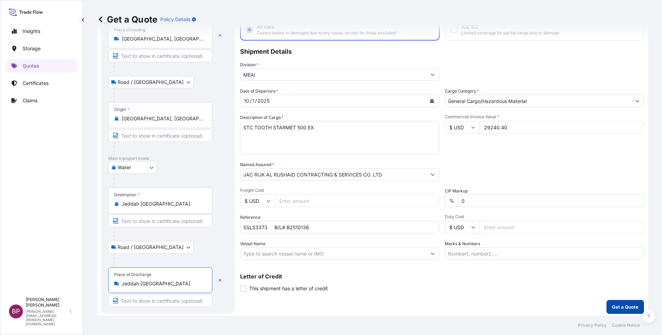
click at [620, 306] on p "Get a Quote" at bounding box center [625, 307] width 26 height 7
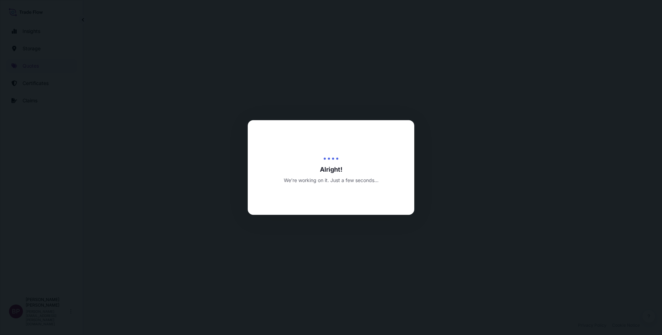
select select "Road / Inland"
select select "Water"
select select "Road / Inland"
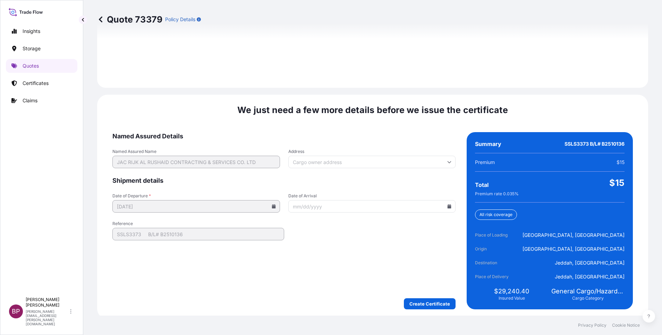
scroll to position [1029, 0]
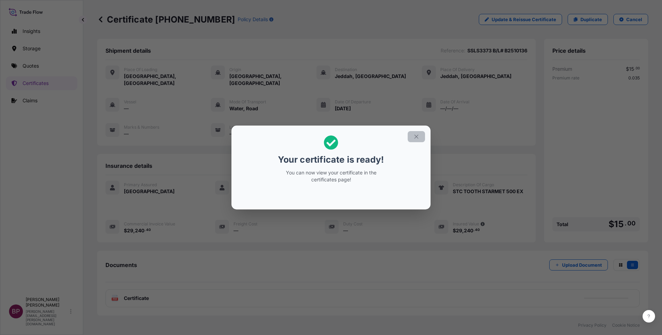
click at [416, 138] on icon "button" at bounding box center [416, 137] width 6 height 6
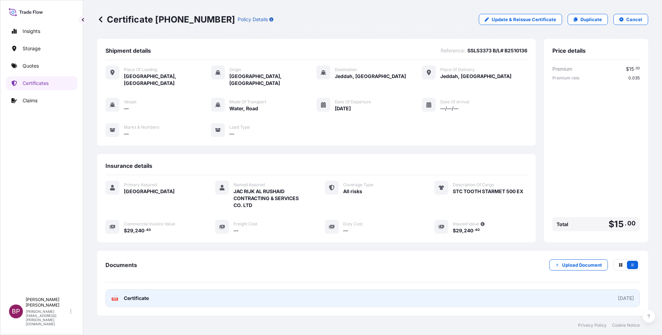
click at [143, 295] on span "Certificate" at bounding box center [136, 298] width 25 height 7
